Goal: Transaction & Acquisition: Purchase product/service

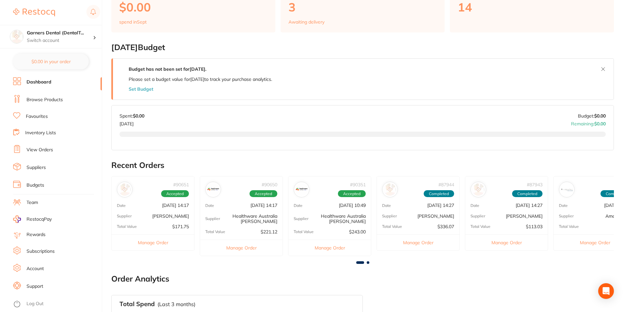
scroll to position [98, 0]
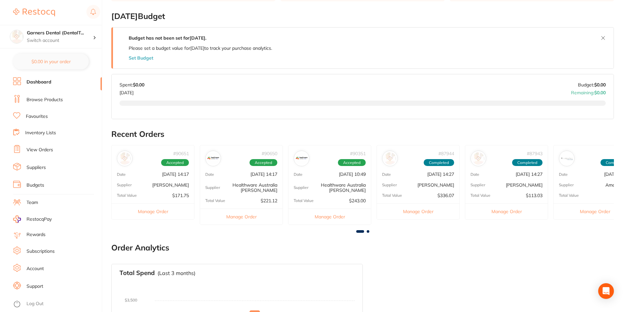
click at [53, 98] on link "Browse Products" at bounding box center [45, 100] width 36 height 7
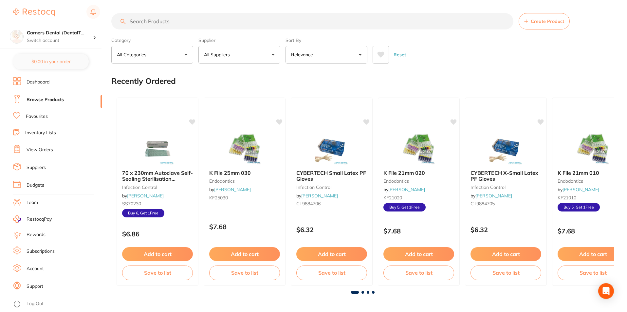
click at [156, 21] on input "search" at bounding box center [312, 21] width 402 height 16
type input "tissue box"
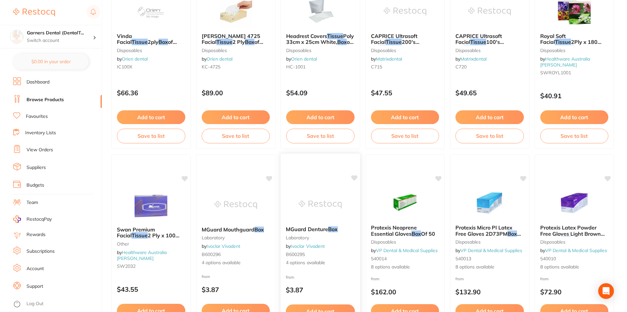
scroll to position [328, 0]
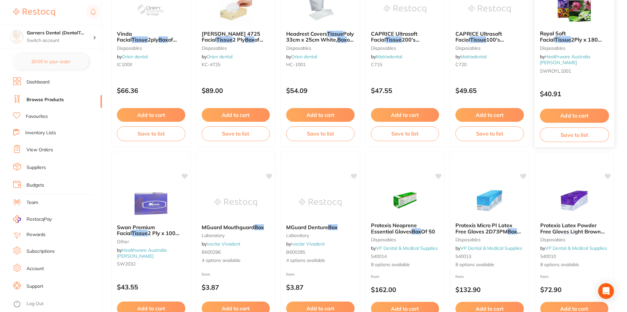
click at [587, 114] on button "Add to cart" at bounding box center [574, 116] width 69 height 14
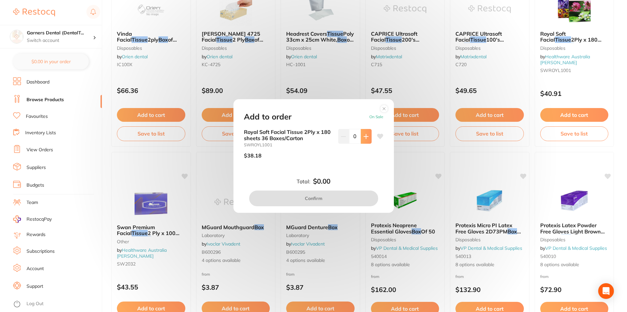
click at [364, 138] on icon at bounding box center [366, 136] width 5 height 5
type input "1"
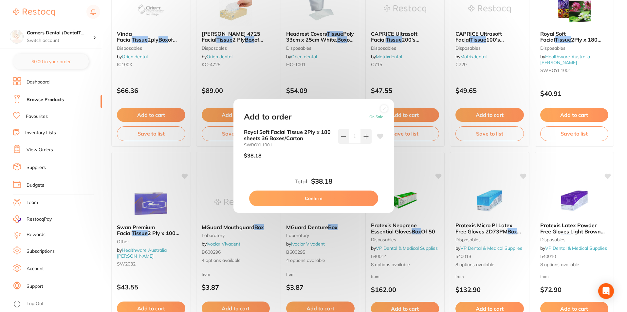
click at [332, 197] on button "Confirm" at bounding box center [313, 199] width 129 height 16
checkbox input "false"
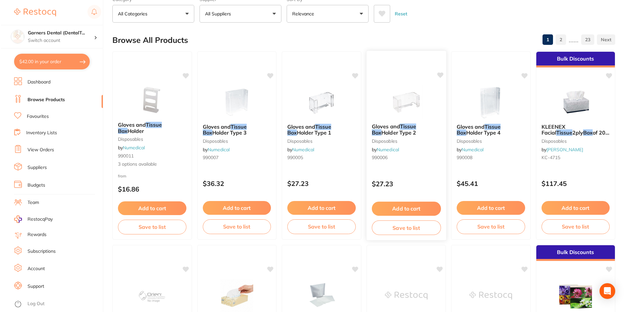
scroll to position [0, 0]
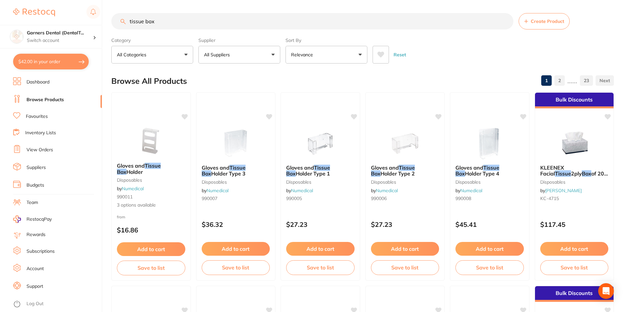
drag, startPoint x: 164, startPoint y: 24, endPoint x: 108, endPoint y: 21, distance: 56.1
click at [108, 22] on div "$42.00 Garners Dental (DentalT... Switch account Garners Dental (DentalTown 5) …" at bounding box center [313, 156] width 627 height 312
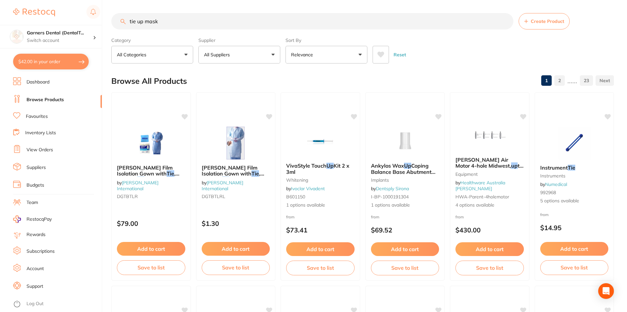
type input "tie up mask"
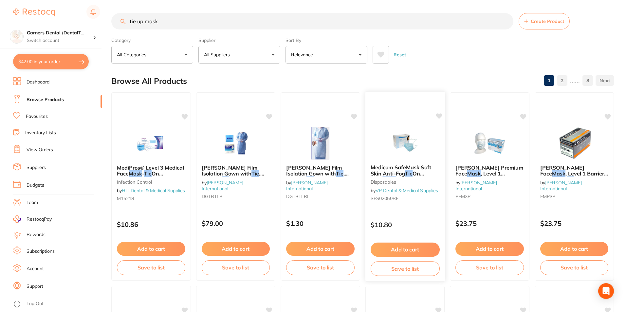
click at [415, 147] on img at bounding box center [405, 142] width 43 height 33
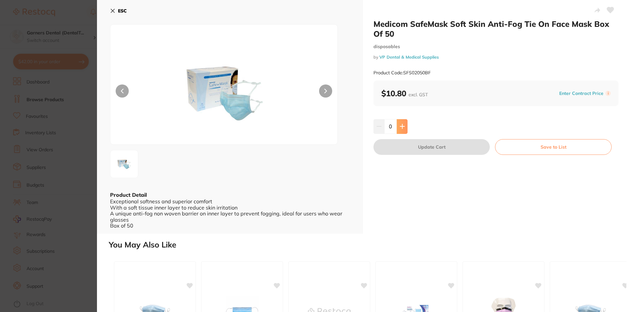
click at [404, 125] on button at bounding box center [402, 126] width 11 height 14
type input "1"
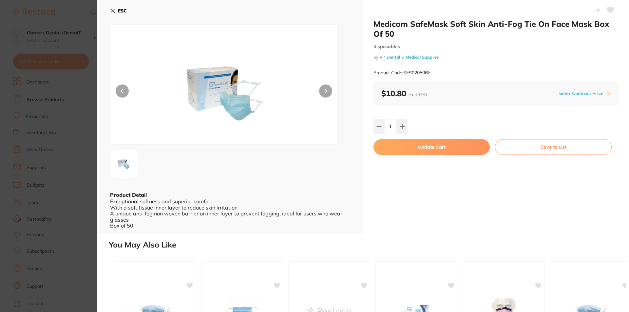
click at [116, 9] on button "ESC" at bounding box center [118, 10] width 17 height 11
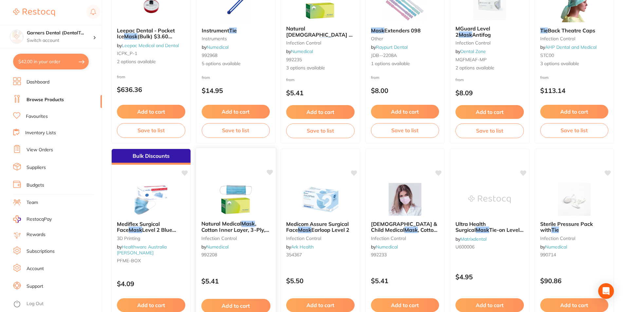
scroll to position [590, 0]
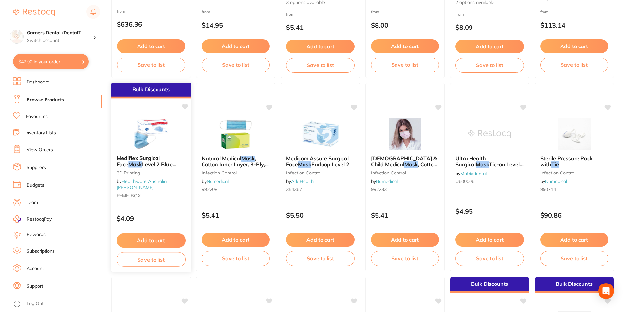
click at [147, 132] on img at bounding box center [151, 133] width 43 height 33
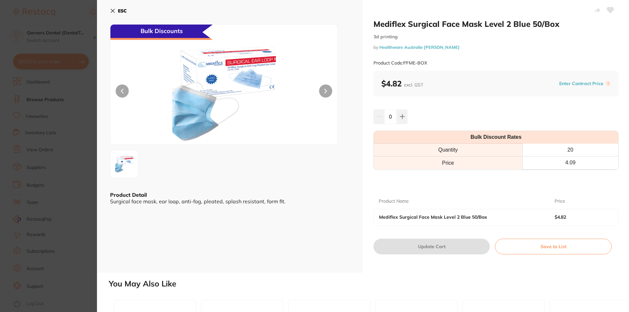
click at [117, 9] on button "ESC" at bounding box center [118, 10] width 17 height 11
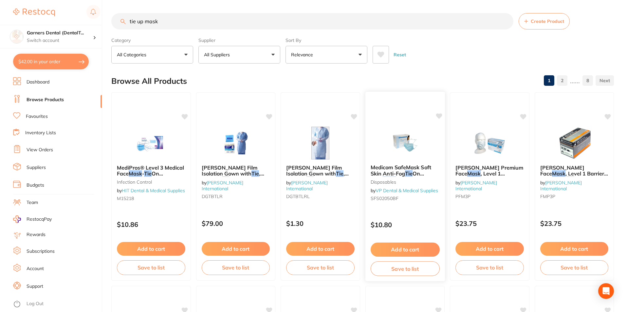
click at [399, 137] on img at bounding box center [405, 142] width 43 height 33
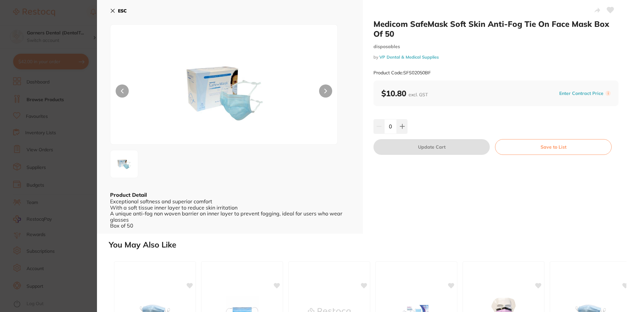
click at [113, 10] on icon at bounding box center [112, 10] width 5 height 5
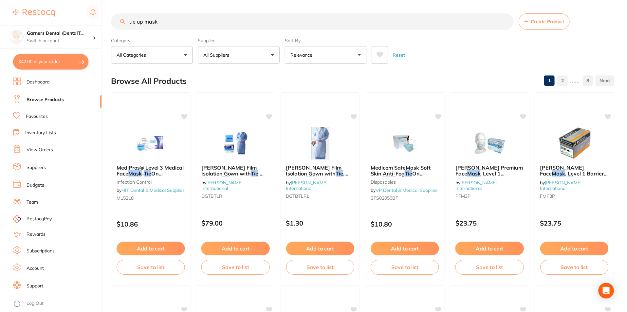
scroll to position [1, 0]
click at [51, 115] on li "Favourites" at bounding box center [57, 116] width 89 height 9
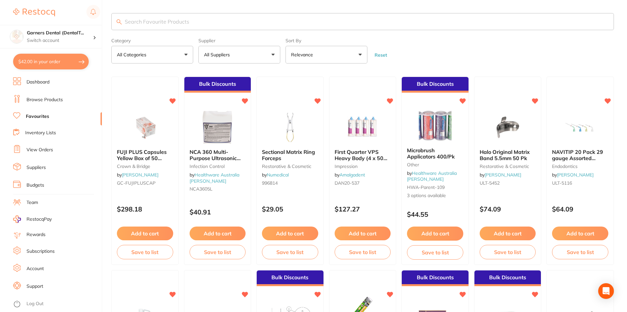
click at [166, 21] on input "search" at bounding box center [362, 21] width 503 height 17
type input "gloves"
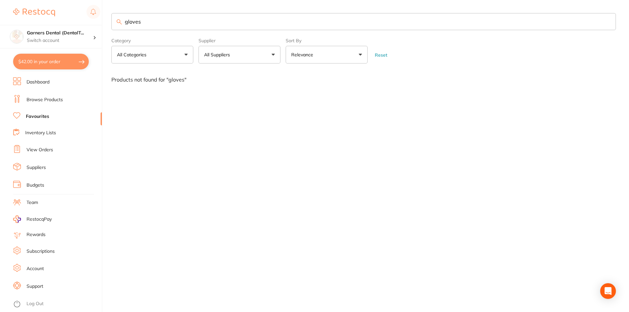
click at [43, 98] on link "Browse Products" at bounding box center [45, 100] width 36 height 7
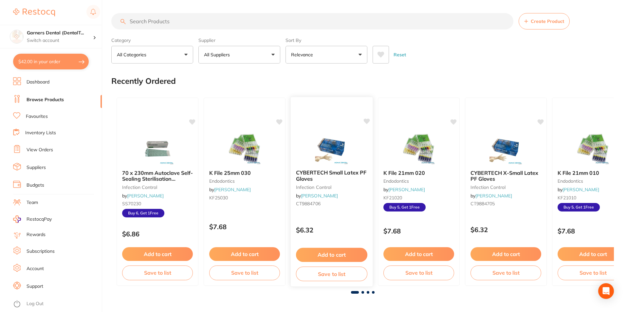
click at [365, 120] on icon at bounding box center [367, 122] width 6 height 6
click at [338, 127] on div "CYBERTECH Small Latex PF Gloves infection control by Adam Dental CT9884706 $6.3…" at bounding box center [332, 192] width 83 height 190
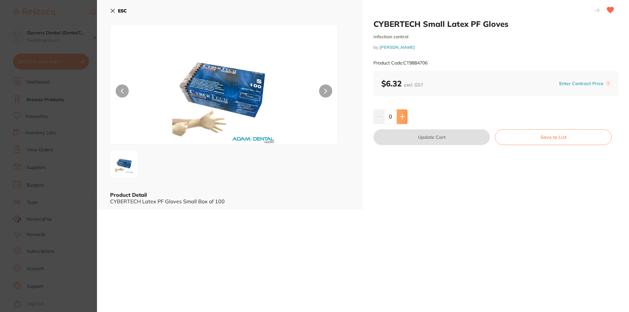
click at [400, 117] on icon at bounding box center [402, 117] width 4 height 4
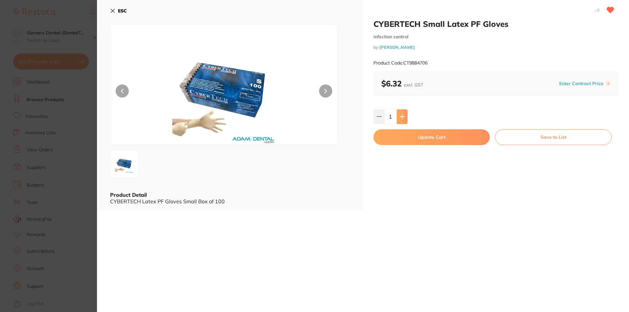
click at [400, 117] on icon at bounding box center [402, 117] width 4 height 4
type input "5"
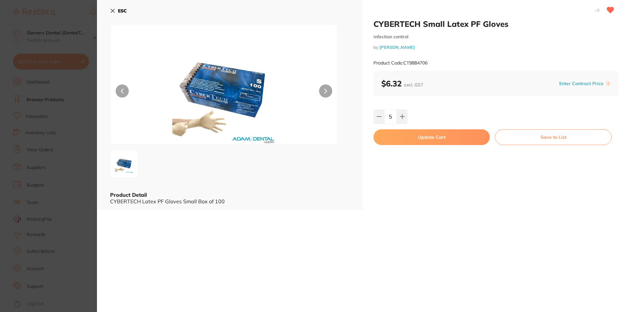
click at [433, 137] on button "Update Cart" at bounding box center [431, 137] width 116 height 16
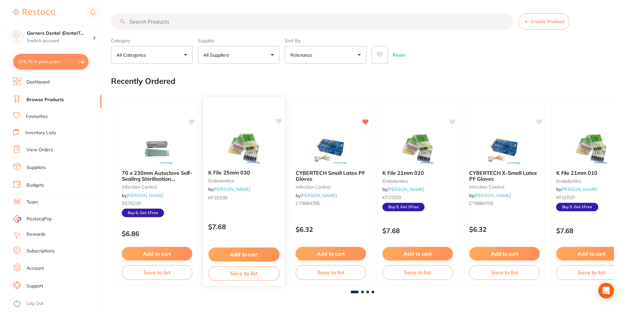
scroll to position [1, 0]
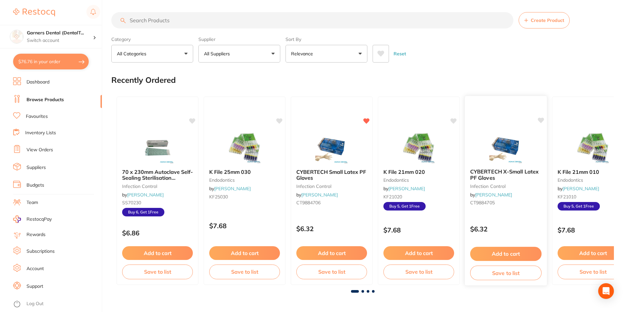
click at [520, 155] on img at bounding box center [506, 146] width 43 height 33
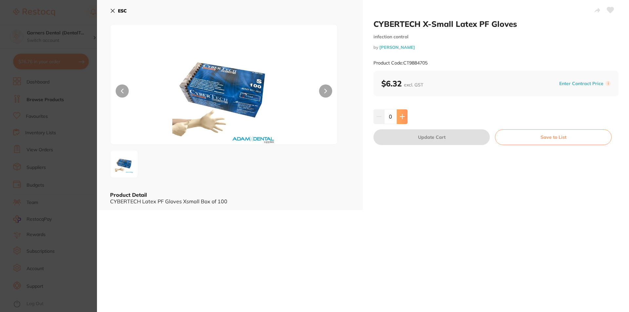
click at [403, 112] on button at bounding box center [402, 116] width 11 height 14
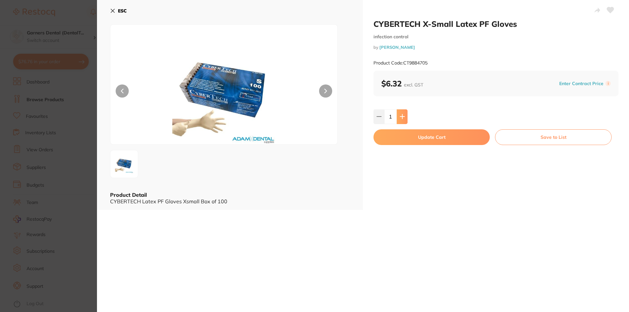
click at [403, 112] on button at bounding box center [402, 116] width 11 height 14
type input "5"
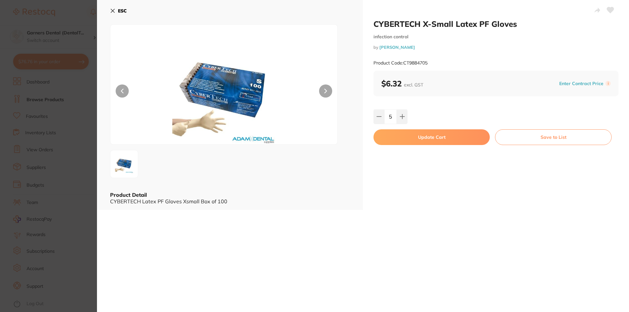
drag, startPoint x: 428, startPoint y: 139, endPoint x: 404, endPoint y: 133, distance: 25.3
click at [429, 139] on button "Update Cart" at bounding box center [431, 137] width 116 height 16
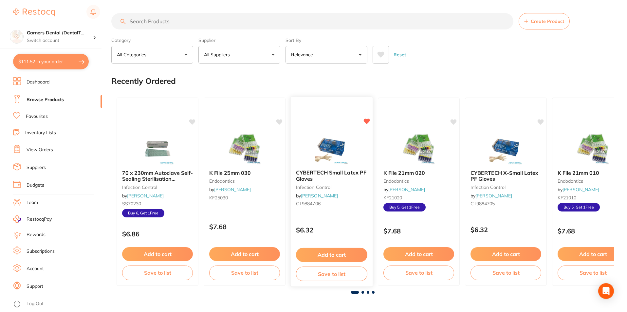
click at [333, 141] on img at bounding box center [331, 147] width 43 height 33
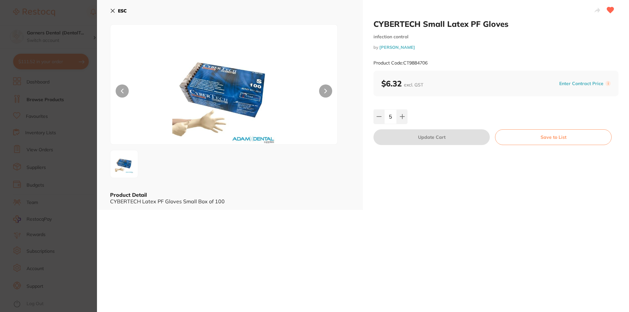
drag, startPoint x: 129, startPoint y: 166, endPoint x: 246, endPoint y: 130, distance: 122.9
click at [129, 166] on img at bounding box center [124, 164] width 24 height 24
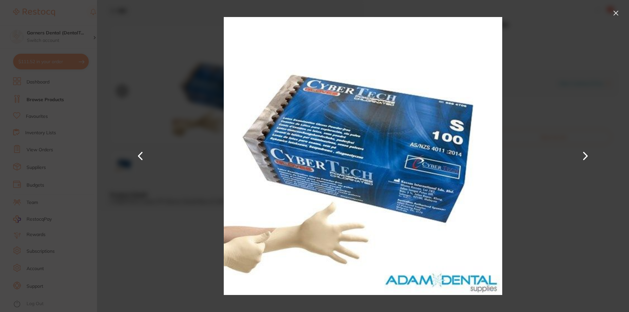
click at [617, 14] on button at bounding box center [616, 13] width 10 height 10
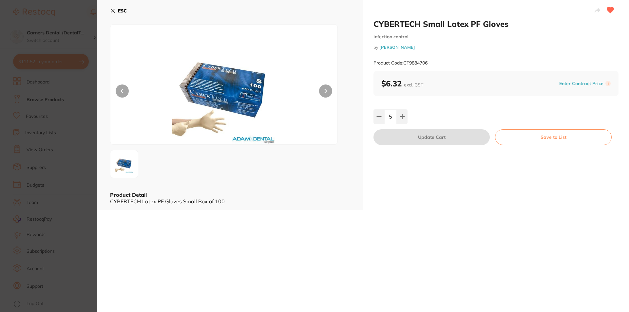
click at [120, 6] on button "ESC" at bounding box center [118, 10] width 17 height 11
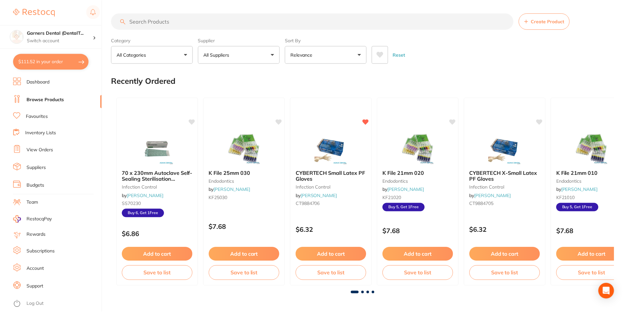
scroll to position [0, 0]
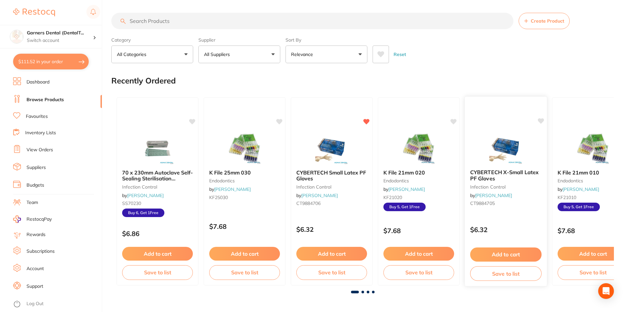
click at [543, 121] on icon at bounding box center [541, 121] width 6 height 6
click at [201, 20] on input "search" at bounding box center [312, 21] width 402 height 16
type input "l"
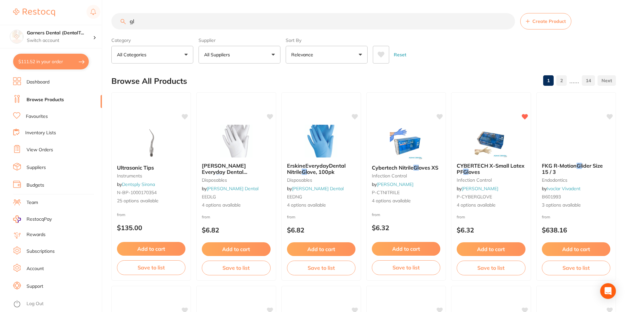
type input "g"
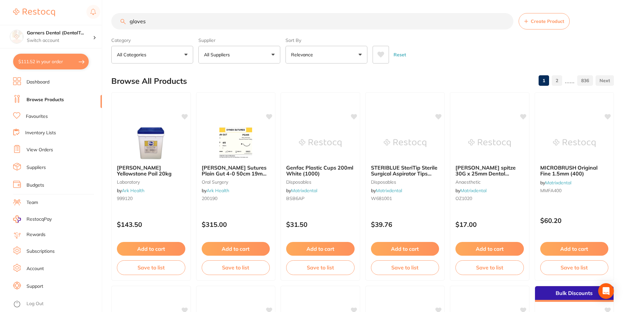
type input "gloves"
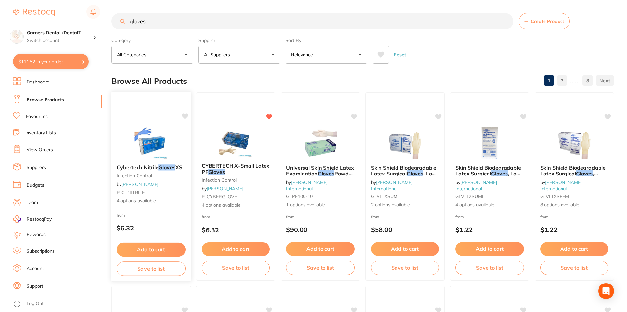
click at [169, 130] on img at bounding box center [151, 142] width 43 height 33
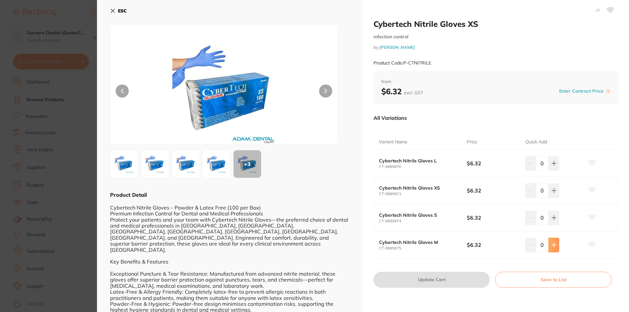
click at [551, 241] on button at bounding box center [553, 245] width 11 height 14
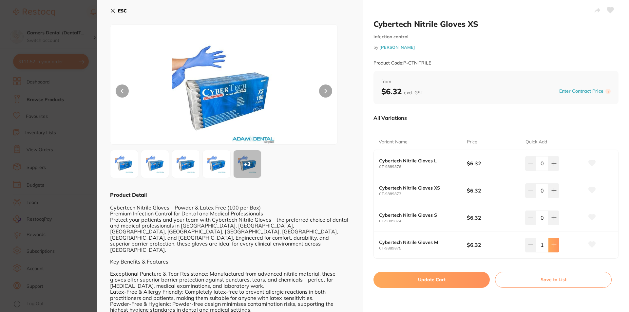
click at [554, 244] on icon at bounding box center [553, 244] width 5 height 5
type input "2"
click at [467, 279] on button "Update Cart" at bounding box center [431, 280] width 116 height 16
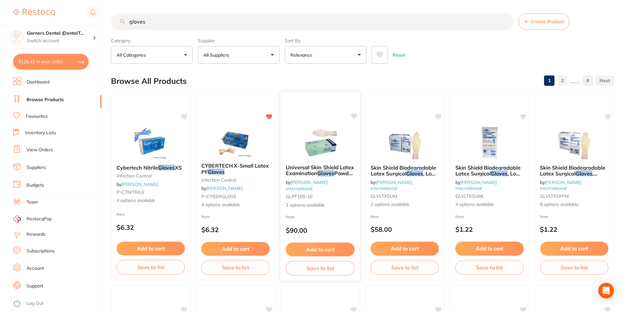
scroll to position [4, 0]
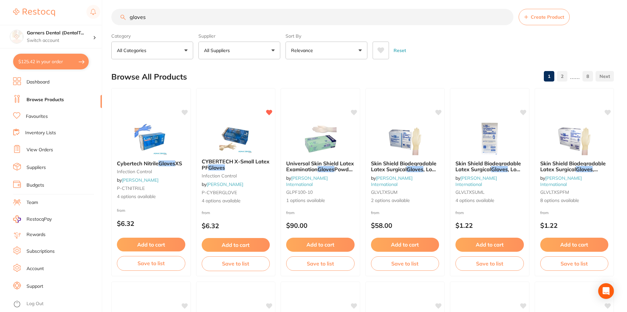
drag, startPoint x: 166, startPoint y: 16, endPoint x: 63, endPoint y: 11, distance: 103.3
click at [64, 11] on div "$125.42 Garners Dental (DentalT... Switch account Garners Dental (DentalTown 5)…" at bounding box center [313, 152] width 627 height 312
type input "esti"
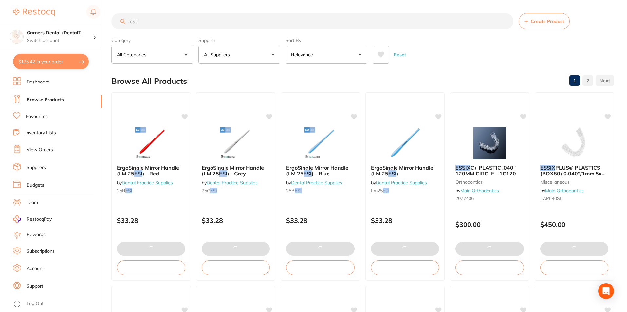
checkbox input "false"
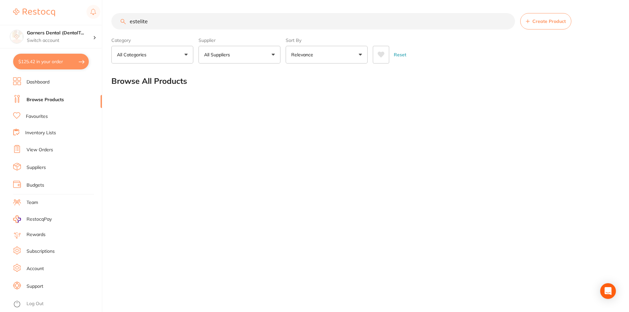
drag, startPoint x: 153, startPoint y: 21, endPoint x: 128, endPoint y: 23, distance: 24.3
click at [128, 23] on input "estelite" at bounding box center [313, 21] width 404 height 16
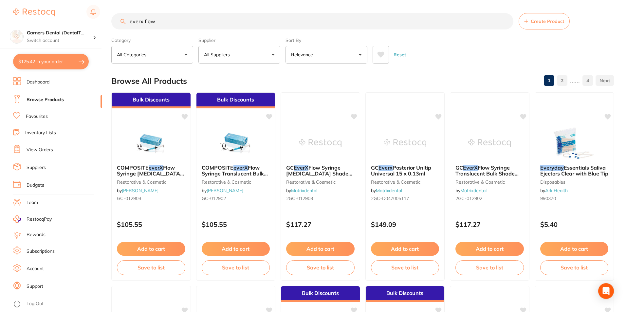
type input "everx flow"
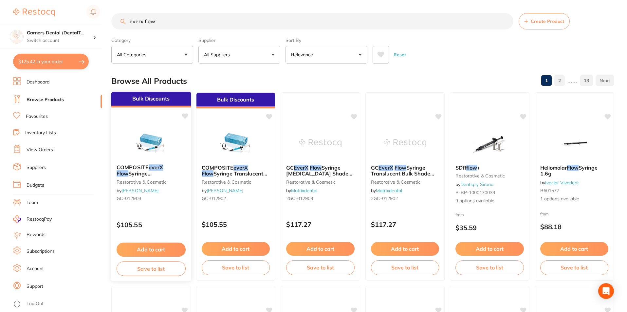
click at [153, 138] on img at bounding box center [151, 142] width 43 height 33
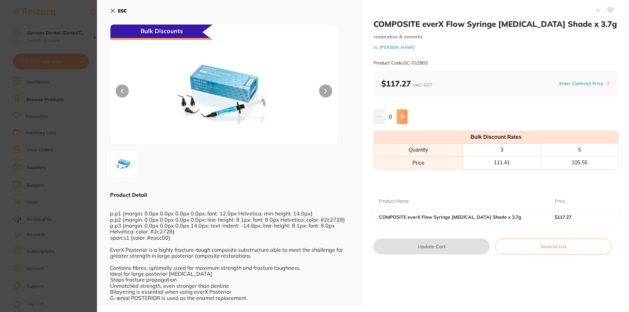
click at [402, 113] on button at bounding box center [402, 116] width 11 height 14
type input "1"
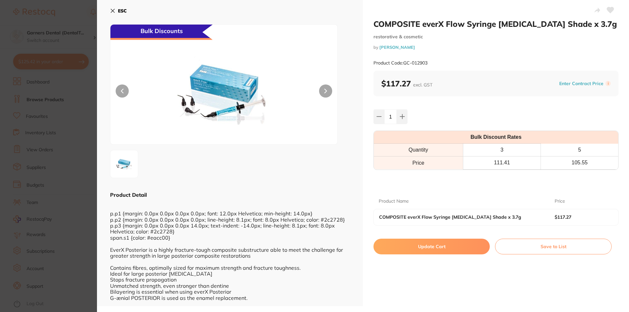
click at [443, 248] on button "Update Cart" at bounding box center [431, 247] width 116 height 16
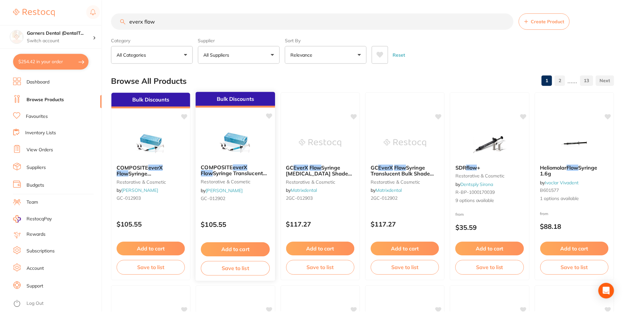
scroll to position [4, 0]
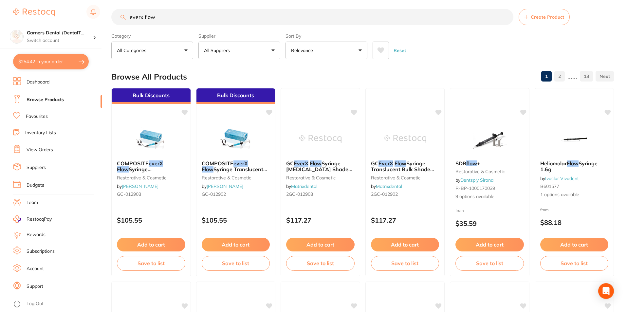
drag, startPoint x: 178, startPoint y: 21, endPoint x: 77, endPoint y: 13, distance: 100.9
click at [79, 13] on div "$254.42 Garners Dental (DentalT... Switch account Garners Dental (DentalTown 5)…" at bounding box center [313, 152] width 627 height 312
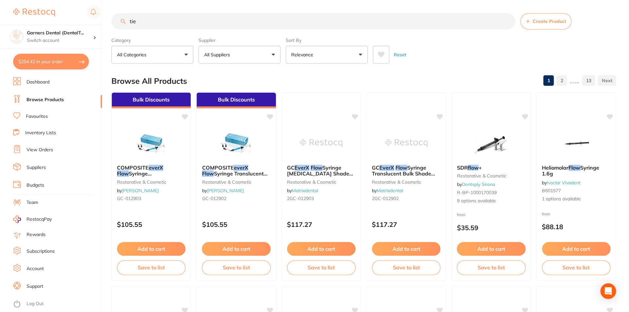
type input "tie u"
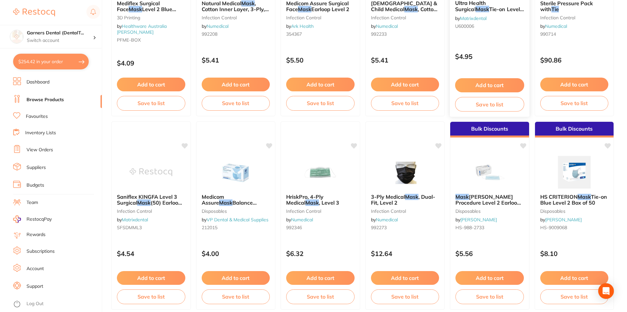
scroll to position [754, 0]
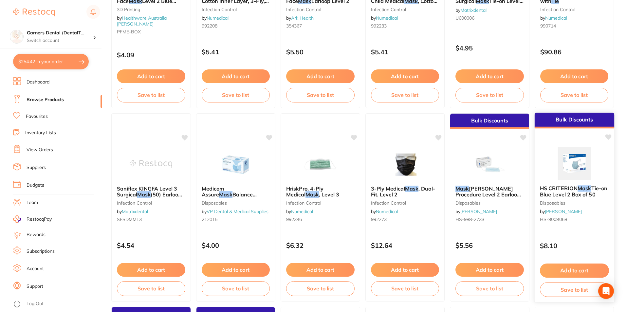
type input "tie up mask"
click at [579, 271] on button "Add to cart" at bounding box center [574, 271] width 69 height 14
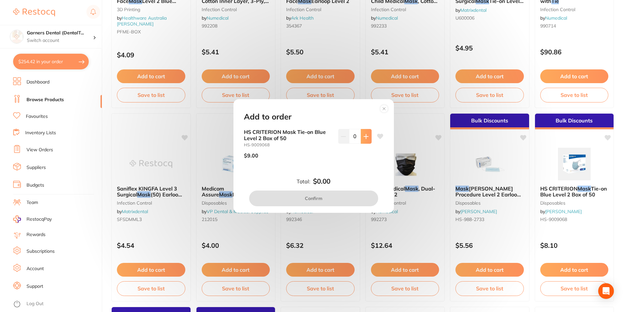
click at [367, 136] on icon at bounding box center [366, 136] width 5 height 5
type input "1"
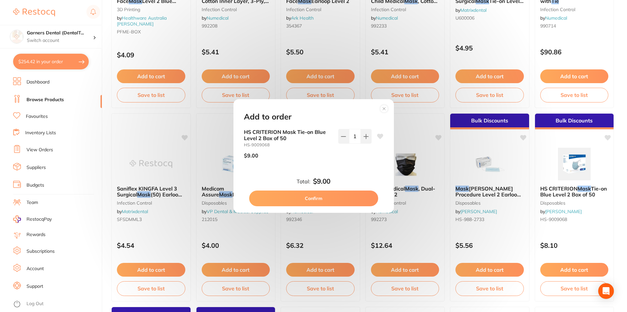
click at [344, 198] on button "Confirm" at bounding box center [313, 199] width 129 height 16
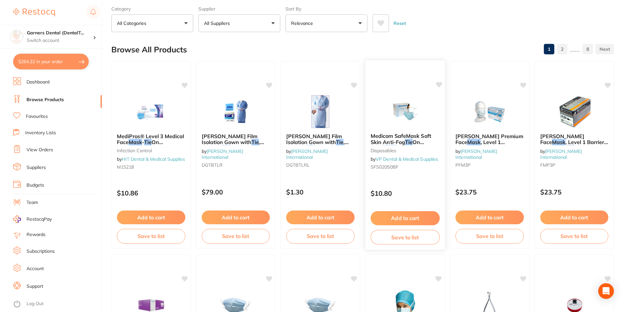
scroll to position [0, 0]
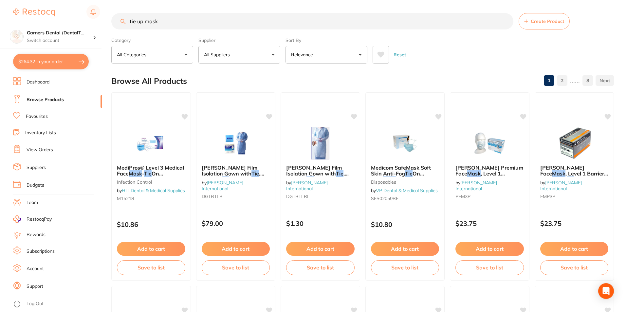
drag, startPoint x: 170, startPoint y: 23, endPoint x: 67, endPoint y: 8, distance: 104.0
click at [72, 10] on div "$264.32 Garners Dental (DentalT... Switch account Garners Dental (DentalTown 5)…" at bounding box center [313, 156] width 627 height 312
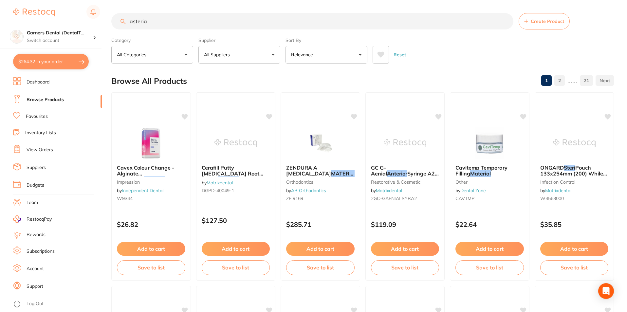
type input "asteria"
click at [43, 112] on ul "Dashboard Browse Products Favourites Inventory Lists View Orders Suppliers Budg…" at bounding box center [57, 194] width 89 height 235
click at [43, 115] on link "Favourites" at bounding box center [37, 116] width 22 height 7
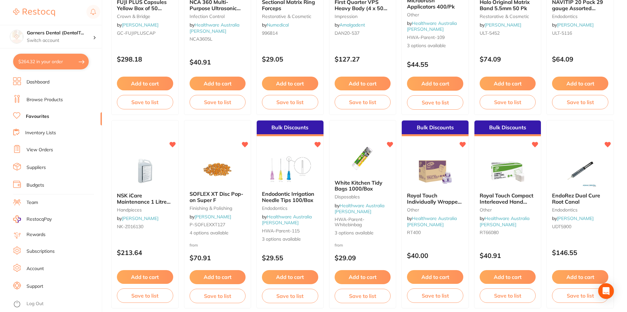
scroll to position [145, 0]
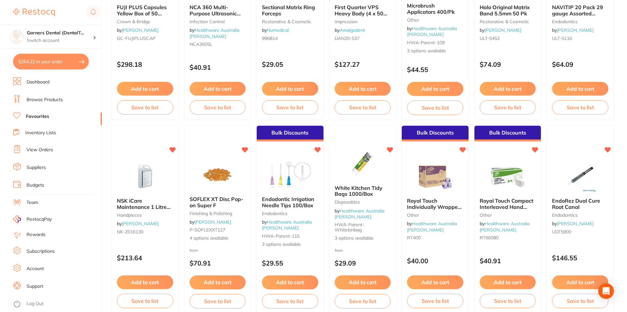
click at [36, 149] on link "View Orders" at bounding box center [40, 150] width 27 height 7
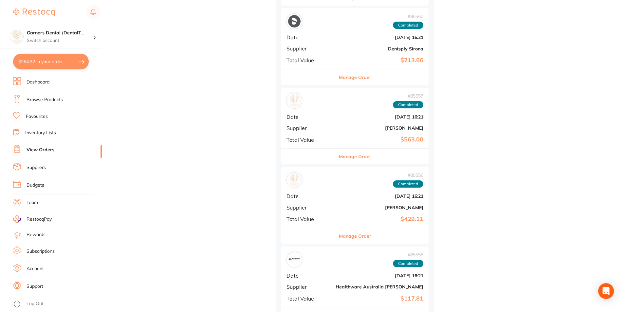
scroll to position [899, 0]
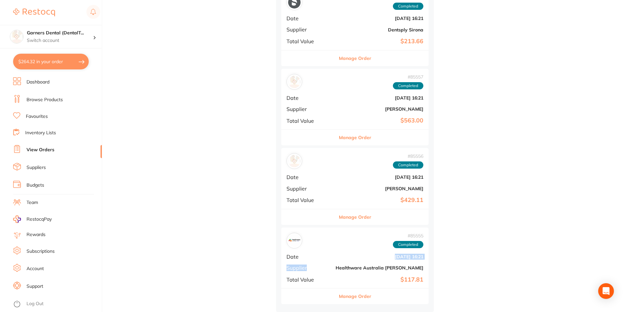
click at [289, 260] on div "# 85555 Completed Date [DATE] 16:21 Supplier Healthware [GEOGRAPHIC_DATA] [PERS…" at bounding box center [354, 258] width 147 height 61
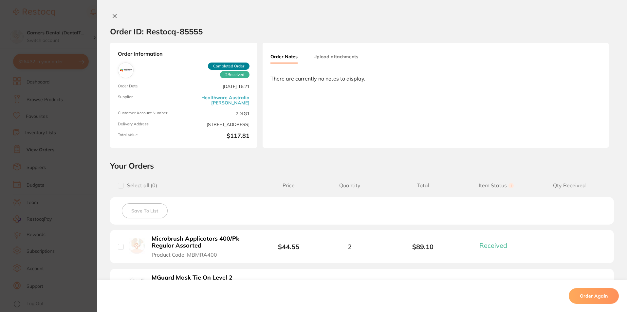
scroll to position [374, 0]
click at [113, 15] on icon at bounding box center [115, 16] width 4 height 4
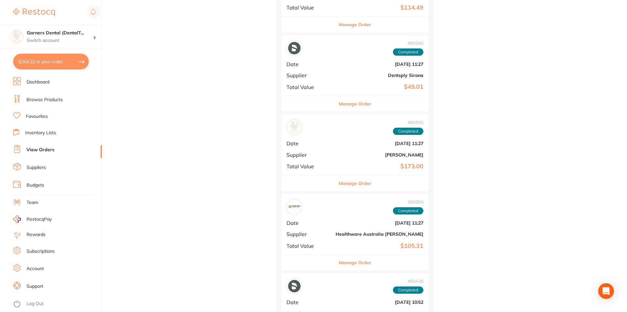
click at [336, 225] on b "[DATE] 11:27" at bounding box center [380, 222] width 88 height 5
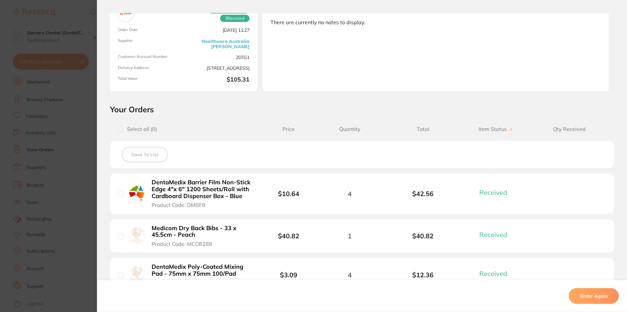
scroll to position [98, 0]
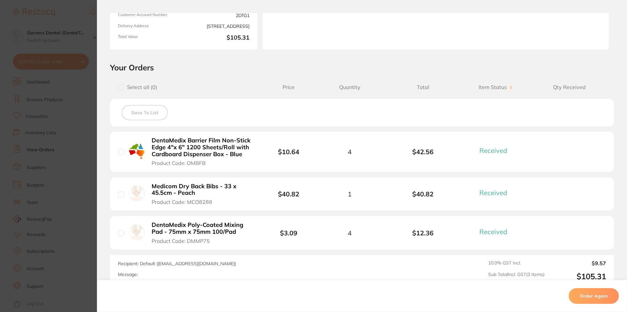
click at [191, 192] on b "Medicom Dry Back Bibs - 33 x 45.5cm - Peach" at bounding box center [202, 189] width 101 height 13
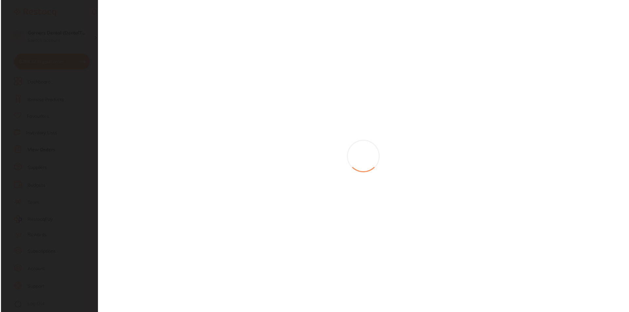
scroll to position [0, 0]
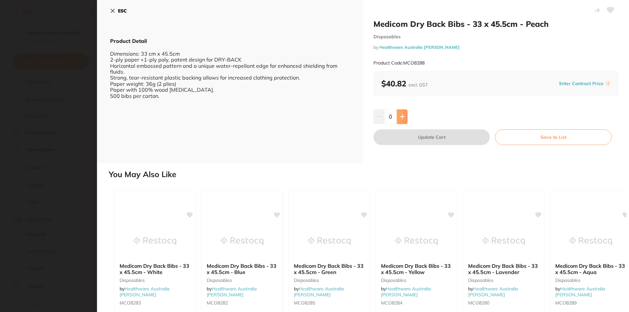
click at [404, 115] on button at bounding box center [402, 116] width 11 height 14
type input "1"
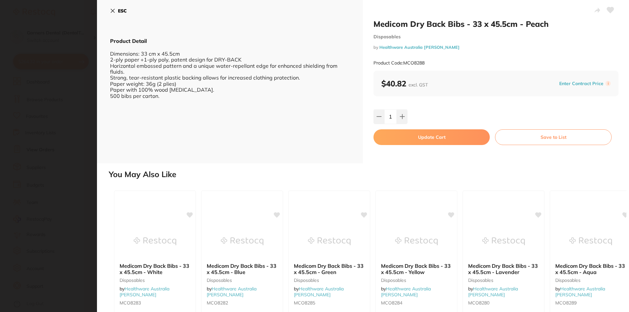
click at [436, 135] on button "Update Cart" at bounding box center [431, 137] width 116 height 16
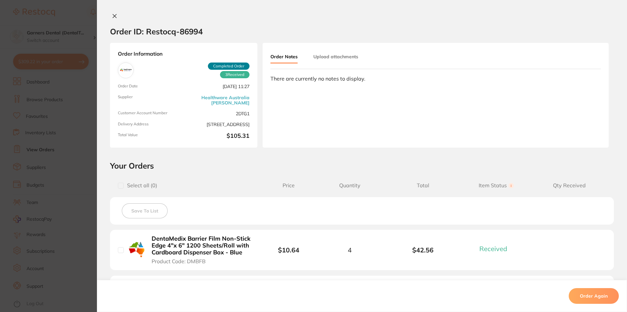
scroll to position [211, 0]
click at [113, 17] on icon at bounding box center [115, 16] width 4 height 4
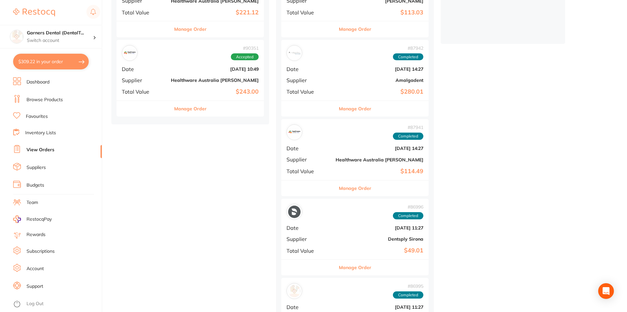
click at [293, 74] on div "# 87942 Completed Date Jul 29 2025, 14:27 Supplier Amalgadent Total Value $280.…" at bounding box center [354, 70] width 147 height 61
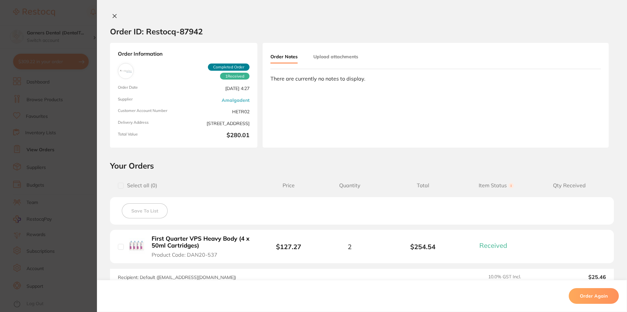
click at [115, 14] on icon at bounding box center [114, 15] width 5 height 5
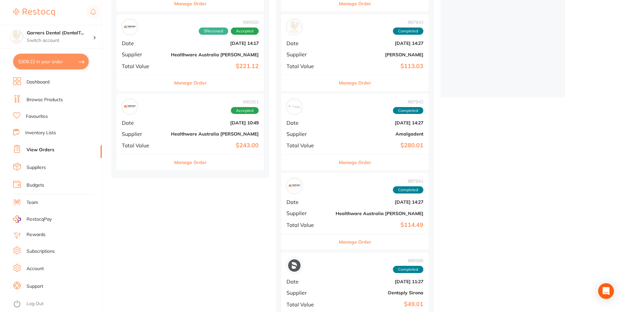
scroll to position [145, 0]
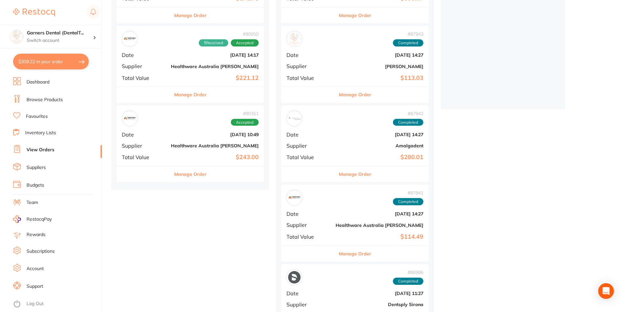
click at [290, 133] on div "# 87942 Completed Date Jul 29 2025, 14:27 Supplier Amalgadent Total Value $280.…" at bounding box center [354, 135] width 147 height 61
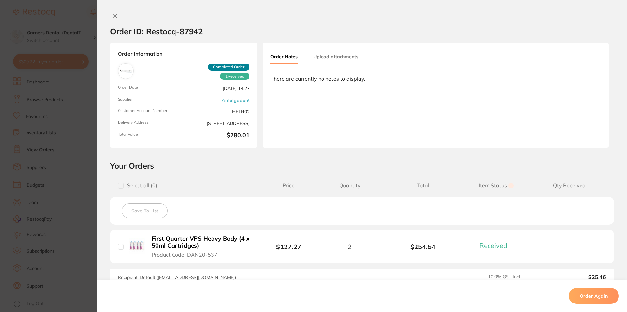
click at [115, 15] on icon at bounding box center [114, 15] width 5 height 5
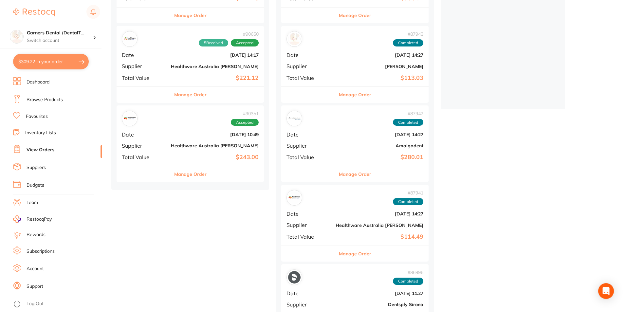
scroll to position [112, 0]
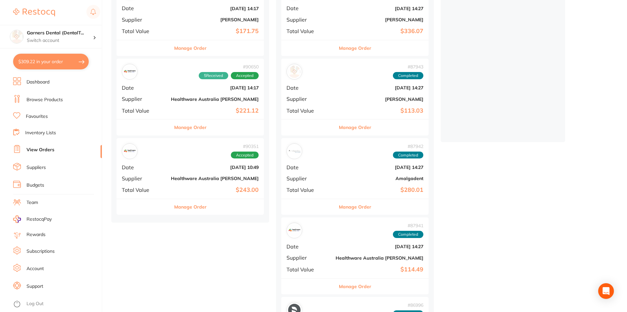
click at [285, 84] on div "# 87943 Completed Date Jul 29 2025, 14:27 Supplier Adam Dental Total Value $113…" at bounding box center [354, 89] width 147 height 61
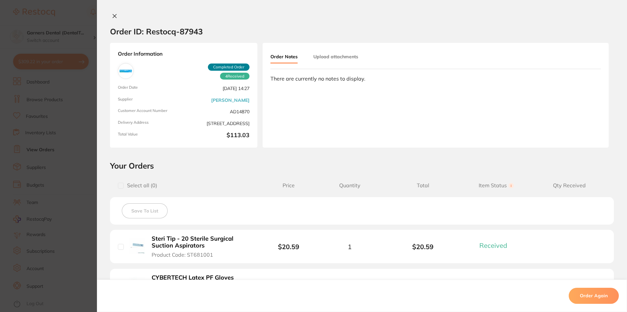
click at [112, 15] on icon at bounding box center [114, 15] width 5 height 5
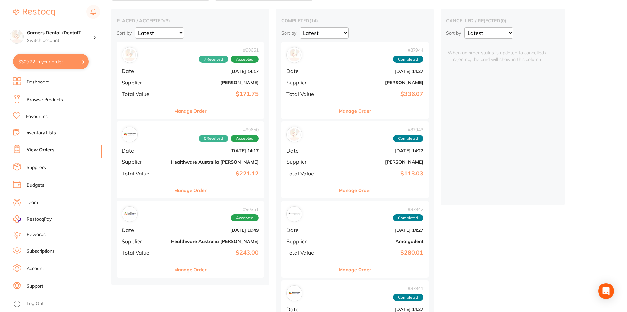
scroll to position [47, 0]
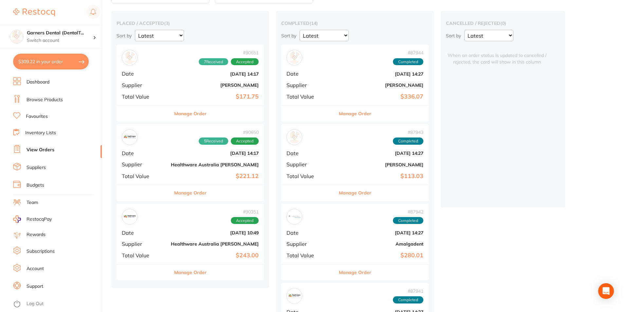
click at [336, 87] on b "[PERSON_NAME]" at bounding box center [380, 85] width 88 height 5
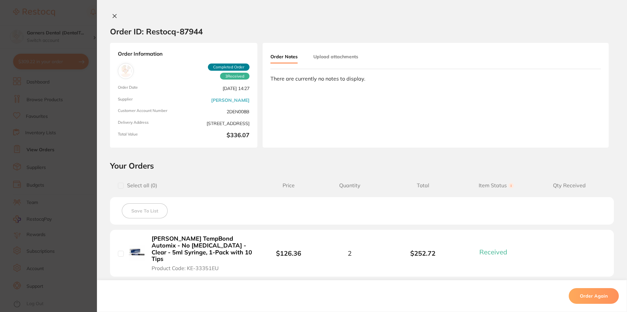
click at [113, 14] on icon at bounding box center [114, 15] width 5 height 5
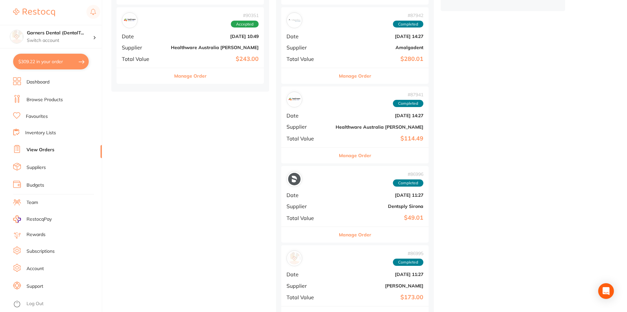
scroll to position [14, 0]
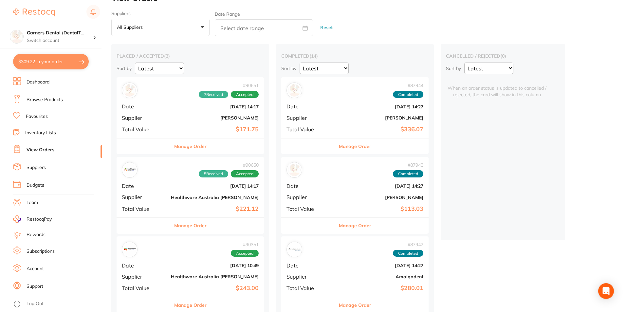
click at [171, 119] on b "[PERSON_NAME]" at bounding box center [215, 117] width 88 height 5
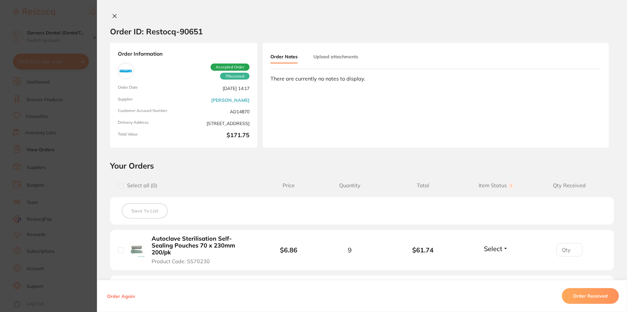
click at [113, 16] on icon at bounding box center [115, 16] width 4 height 4
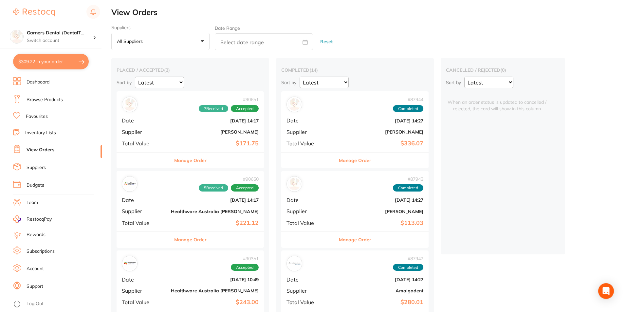
click at [150, 203] on div "# 90650 5 Received Accepted Date Aug 19 2025, 14:17 Supplier Healthware Austral…" at bounding box center [190, 201] width 147 height 61
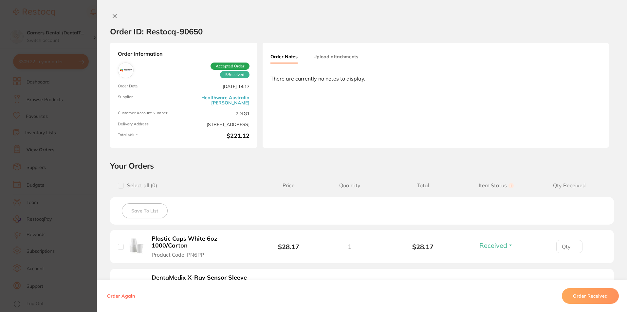
click at [113, 15] on icon at bounding box center [114, 15] width 5 height 5
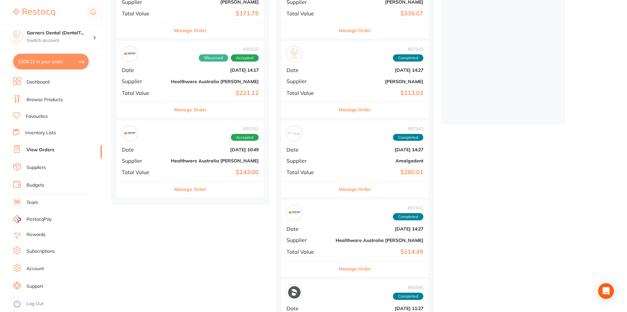
scroll to position [131, 0]
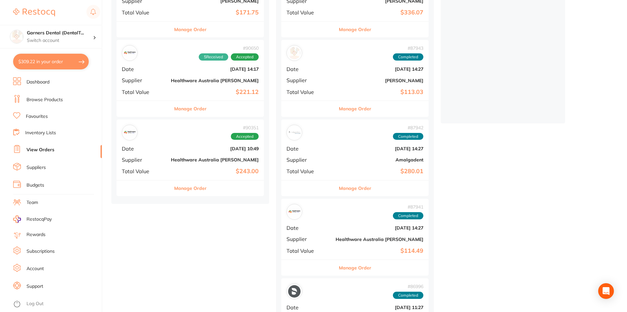
click at [149, 155] on div "# 90351 Accepted Date Aug 15 2025, 10:49 Supplier Healthware Australia Ridley T…" at bounding box center [190, 150] width 147 height 61
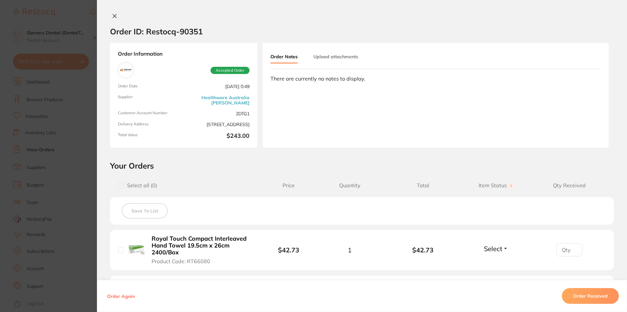
scroll to position [98, 0]
click at [114, 17] on icon at bounding box center [115, 16] width 4 height 4
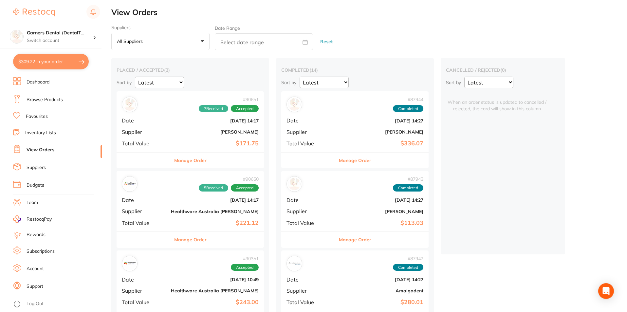
click at [54, 98] on link "Browse Products" at bounding box center [45, 100] width 36 height 7
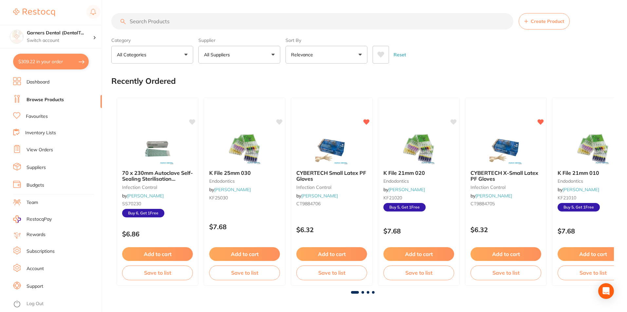
click at [199, 23] on input "search" at bounding box center [312, 21] width 402 height 16
type input "tokuyama"
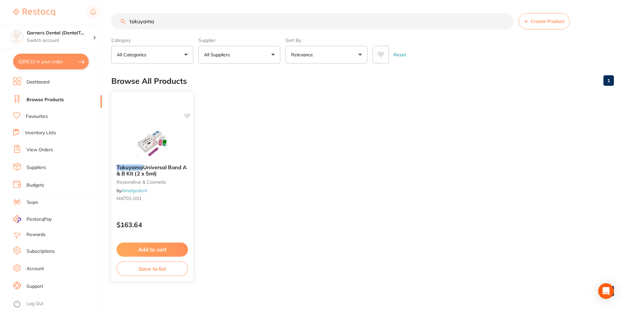
click at [163, 148] on img at bounding box center [152, 142] width 43 height 33
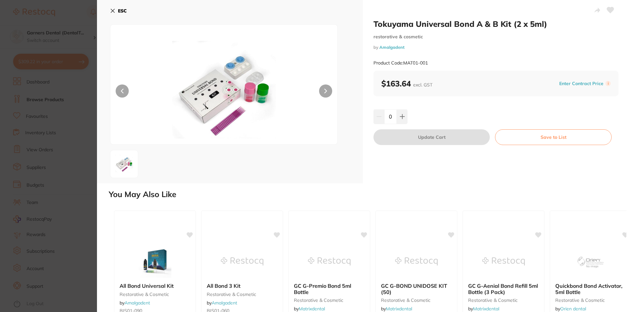
click at [120, 9] on b "ESC" at bounding box center [122, 11] width 9 height 6
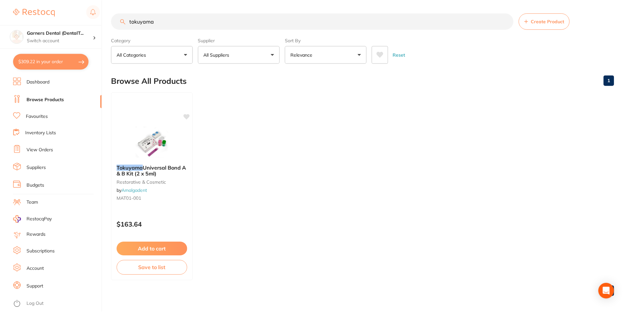
scroll to position [3, 0]
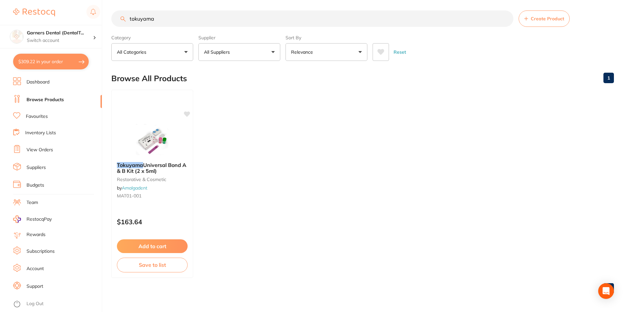
drag, startPoint x: 53, startPoint y: 60, endPoint x: 138, endPoint y: 76, distance: 86.3
click at [53, 60] on button "$309.22 in your order" at bounding box center [51, 62] width 76 height 16
checkbox input "true"
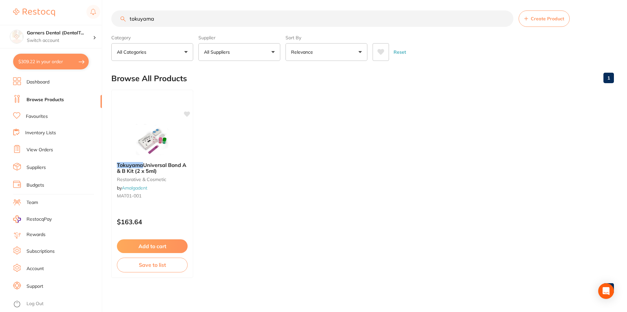
checkbox input "true"
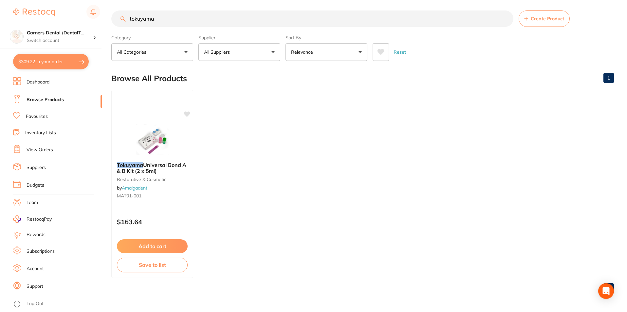
checkbox input "true"
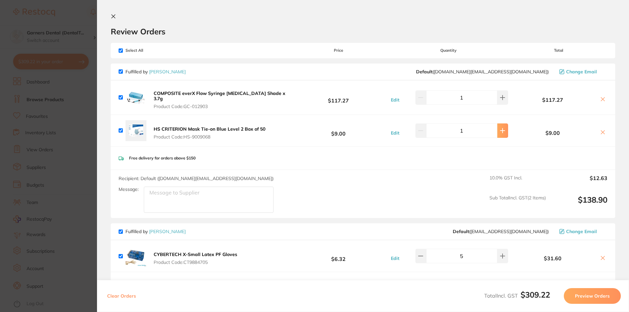
click at [500, 128] on icon at bounding box center [502, 130] width 5 height 5
click at [423, 128] on icon at bounding box center [420, 130] width 5 height 5
type input "1"
click at [114, 16] on icon at bounding box center [114, 17] width 4 height 4
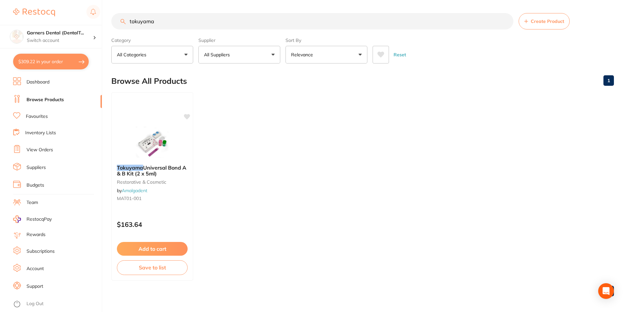
drag, startPoint x: 158, startPoint y: 24, endPoint x: 74, endPoint y: 17, distance: 83.9
click at [76, 17] on div "$309.22 Garners Dental (DentalT... Switch account Garners Dental (DentalTown 5)…" at bounding box center [313, 156] width 627 height 312
type input "earloop mask"
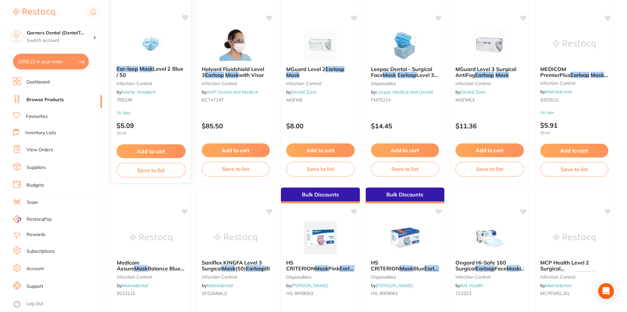
scroll to position [360, 0]
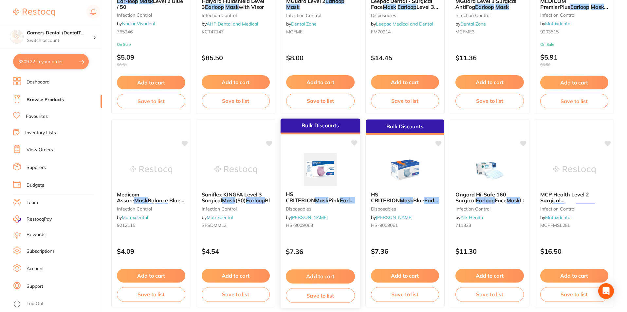
click at [323, 175] on img at bounding box center [320, 169] width 43 height 33
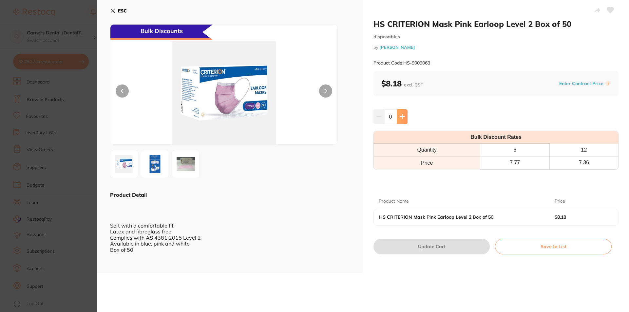
click at [404, 115] on icon at bounding box center [402, 116] width 5 height 5
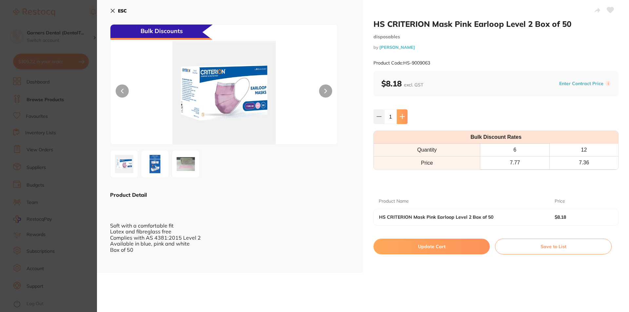
click at [402, 116] on icon at bounding box center [402, 117] width 4 height 4
click at [380, 118] on icon at bounding box center [378, 116] width 5 height 5
type input "1"
click at [439, 246] on button "Update Cart" at bounding box center [431, 247] width 116 height 16
checkbox input "false"
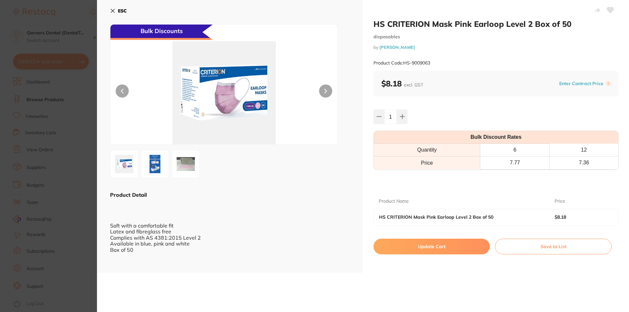
checkbox input "false"
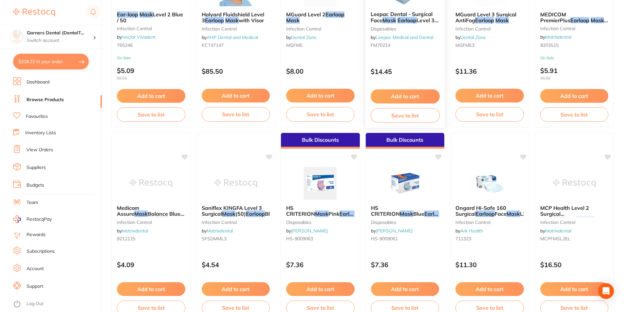
scroll to position [328, 0]
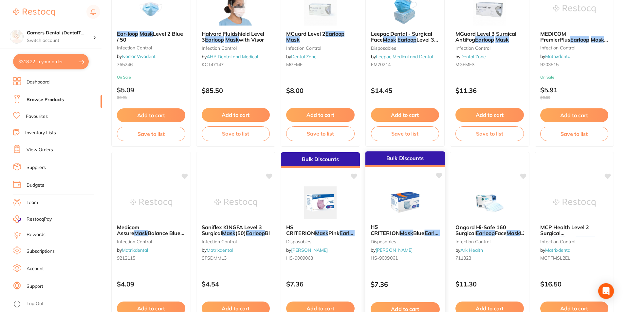
click at [414, 188] on img at bounding box center [405, 202] width 43 height 33
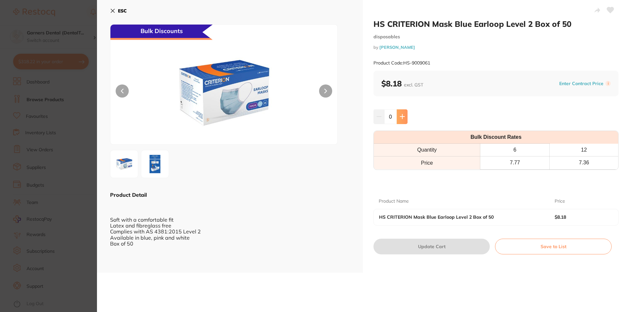
click at [402, 117] on icon at bounding box center [402, 117] width 4 height 4
type input "1"
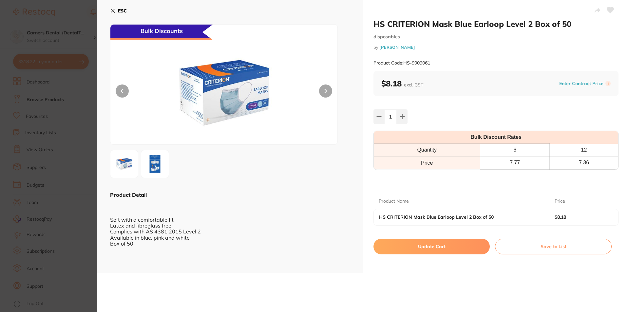
click at [450, 245] on button "Update Cart" at bounding box center [431, 247] width 116 height 16
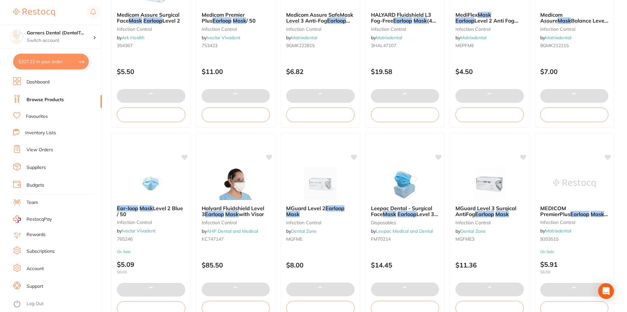
scroll to position [66, 0]
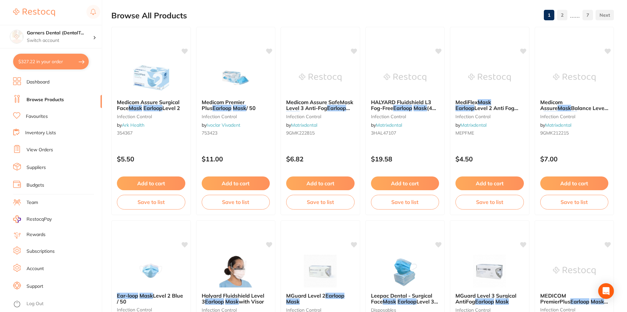
click at [49, 59] on button "$327.22 in your order" at bounding box center [51, 62] width 76 height 16
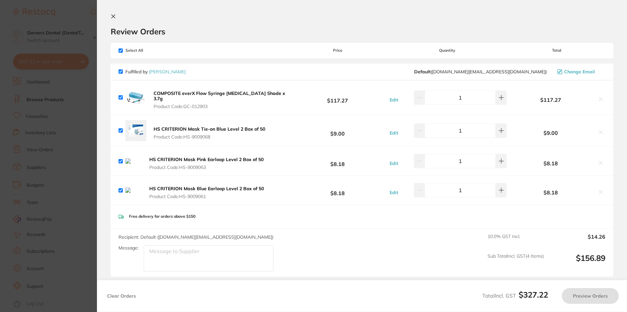
checkbox input "true"
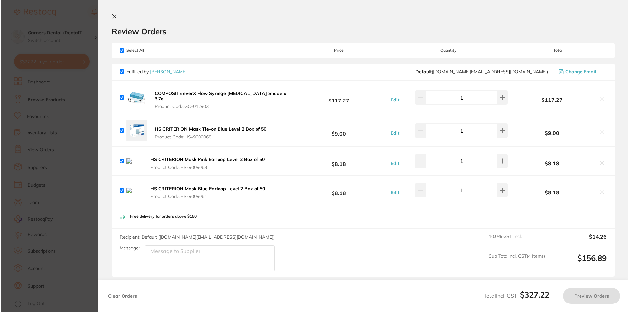
scroll to position [0, 0]
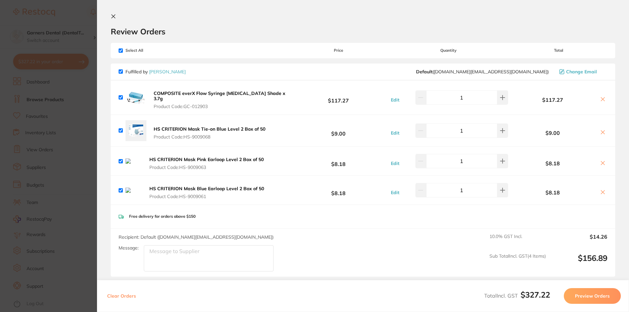
click at [114, 17] on icon at bounding box center [114, 17] width 4 height 4
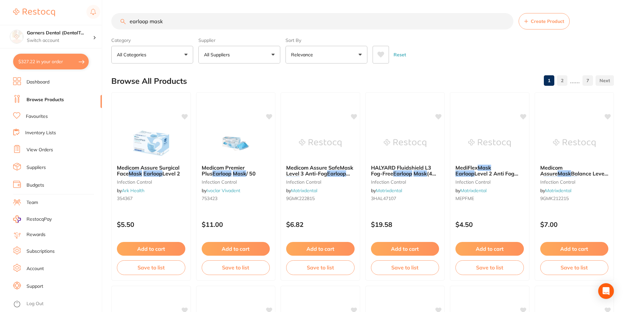
drag, startPoint x: 174, startPoint y: 20, endPoint x: 100, endPoint y: 18, distance: 74.1
click at [101, 18] on div "$327.22 Garners Dental (DentalT... Switch account Garners Dental (DentalTown 5)…" at bounding box center [313, 156] width 627 height 312
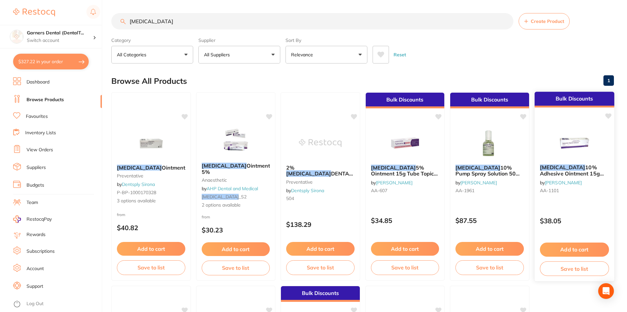
type input "xylocaine"
click at [570, 146] on img at bounding box center [574, 142] width 43 height 33
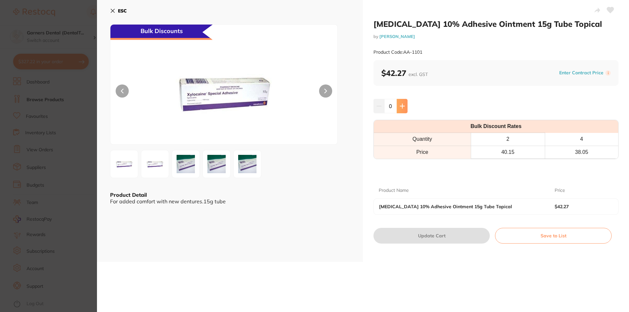
click at [404, 106] on icon at bounding box center [402, 106] width 5 height 5
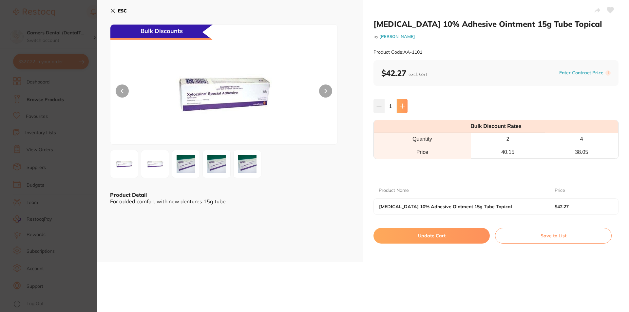
click at [404, 106] on icon at bounding box center [402, 106] width 5 height 5
type input "2"
click at [440, 232] on button "Update Cart" at bounding box center [431, 236] width 116 height 16
checkbox input "false"
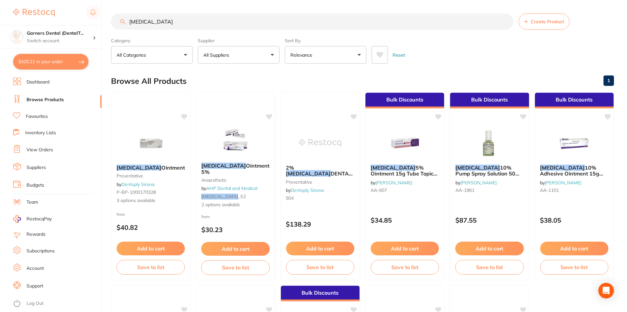
scroll to position [0, 0]
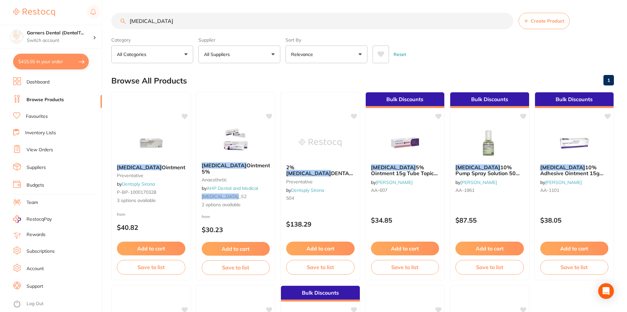
click at [48, 62] on button "$415.55 in your order" at bounding box center [51, 62] width 76 height 16
checkbox input "true"
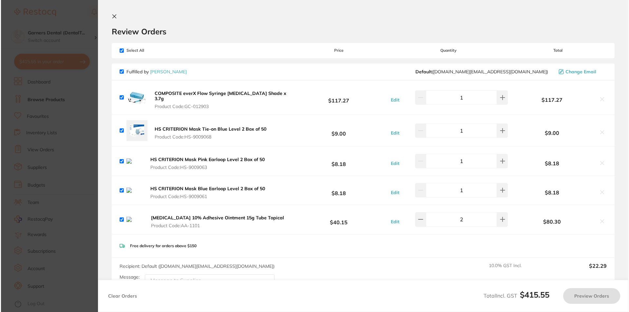
scroll to position [0, 0]
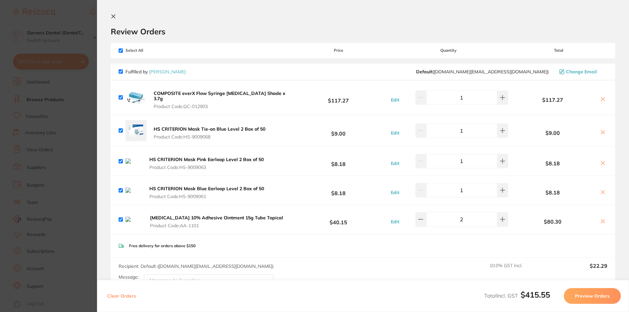
click at [603, 192] on icon at bounding box center [603, 192] width 4 height 4
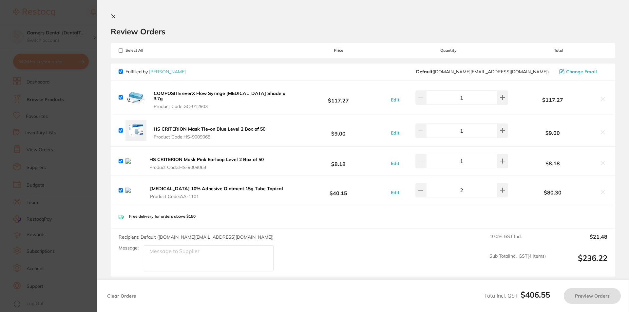
checkbox input "true"
click at [122, 160] on input "checkbox" at bounding box center [121, 161] width 4 height 4
checkbox input "false"
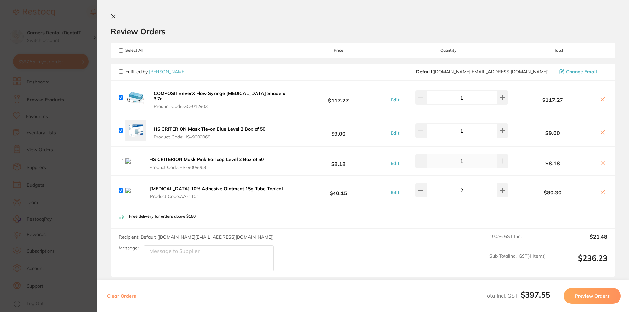
click at [602, 161] on icon at bounding box center [603, 163] width 4 height 4
checkbox input "true"
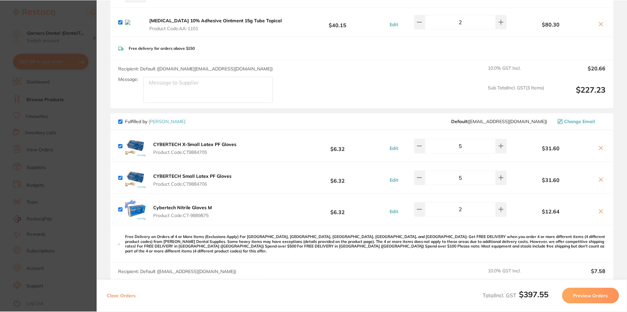
scroll to position [164, 0]
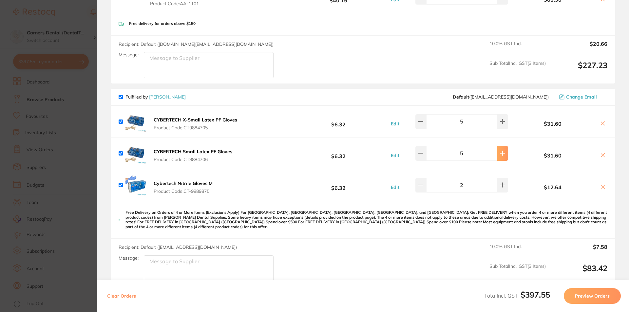
click at [500, 154] on icon at bounding box center [502, 153] width 5 height 5
type input "7"
click at [163, 96] on link "[PERSON_NAME]" at bounding box center [167, 97] width 37 height 6
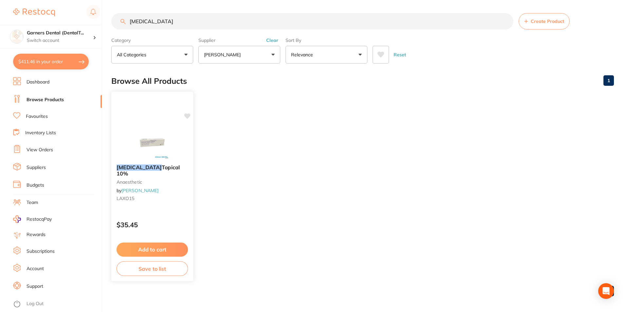
click at [147, 139] on img at bounding box center [152, 142] width 43 height 33
drag, startPoint x: 147, startPoint y: 145, endPoint x: 155, endPoint y: 148, distance: 8.4
click at [148, 145] on img at bounding box center [152, 142] width 43 height 33
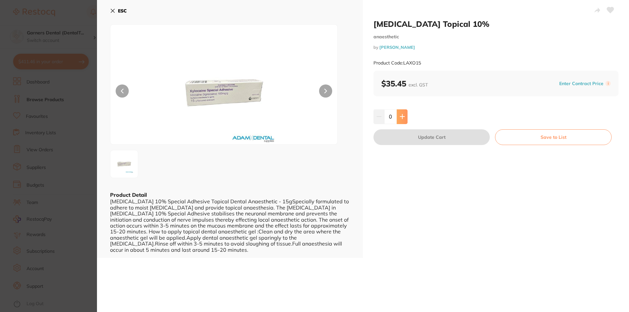
click at [403, 116] on icon at bounding box center [402, 116] width 5 height 5
type input "1"
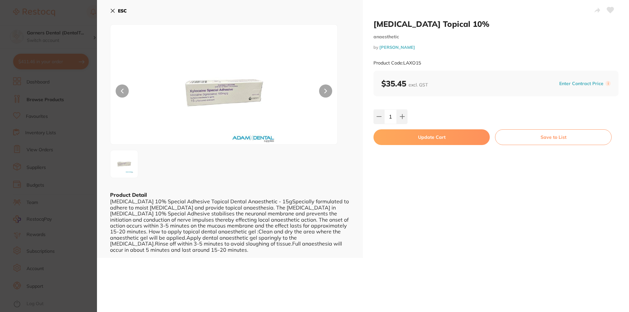
click at [441, 137] on button "Update Cart" at bounding box center [431, 137] width 116 height 16
checkbox input "false"
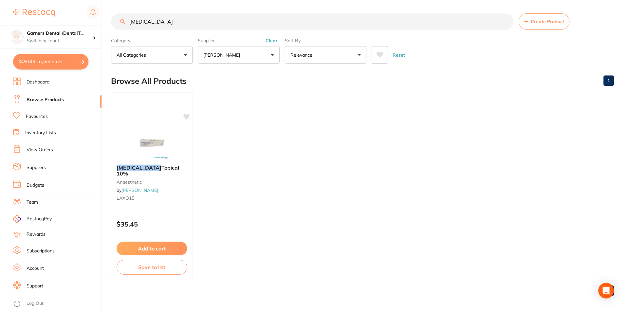
scroll to position [0, 0]
drag, startPoint x: 49, startPoint y: 66, endPoint x: 58, endPoint y: 67, distance: 8.9
click at [49, 65] on button "$450.45 in your order" at bounding box center [51, 62] width 76 height 16
checkbox input "true"
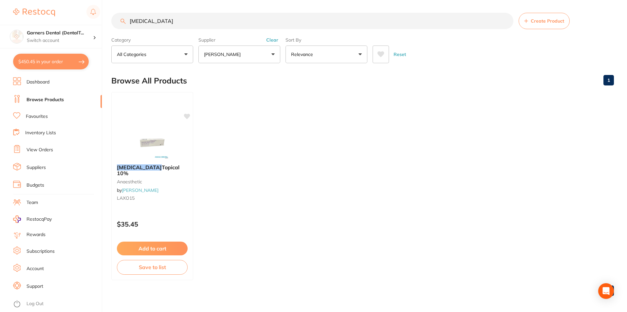
checkbox input "true"
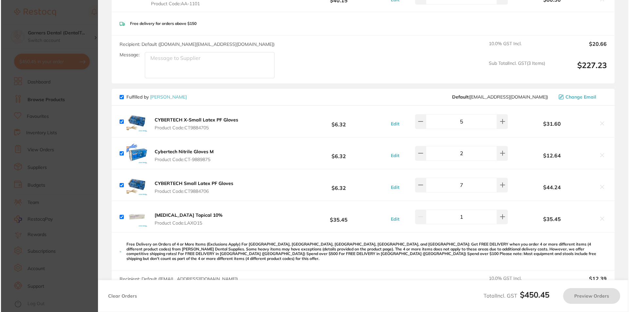
scroll to position [0, 0]
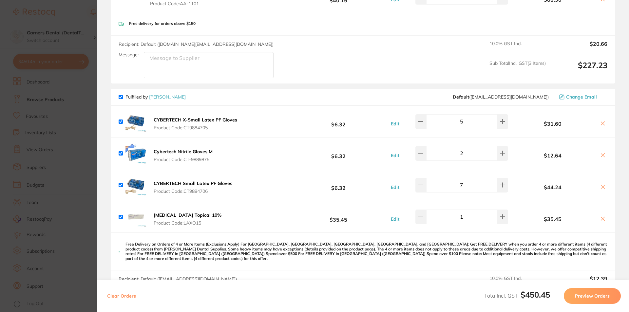
click at [141, 218] on img at bounding box center [135, 216] width 21 height 21
click at [134, 214] on img at bounding box center [135, 216] width 21 height 21
click at [174, 216] on b "Xylocaine Topical 10%" at bounding box center [188, 215] width 68 height 6
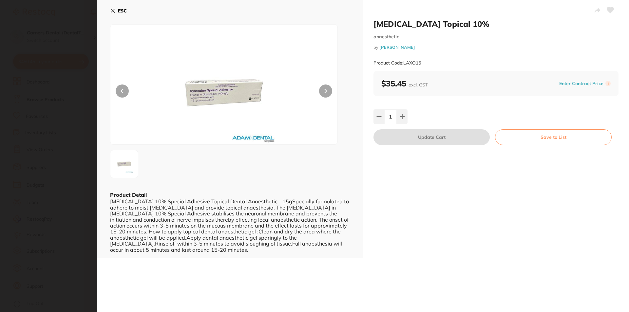
click at [119, 10] on b "ESC" at bounding box center [122, 11] width 9 height 6
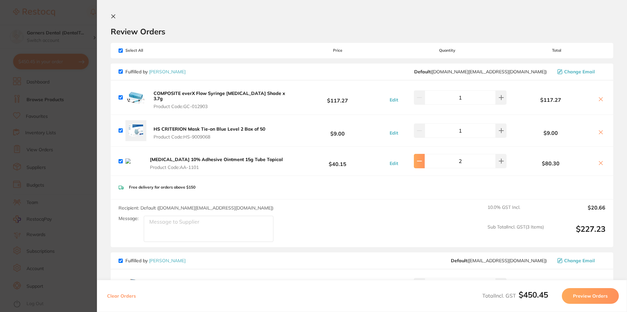
click at [422, 161] on icon at bounding box center [419, 161] width 4 height 0
type input "1"
click at [501, 129] on icon at bounding box center [502, 130] width 5 height 5
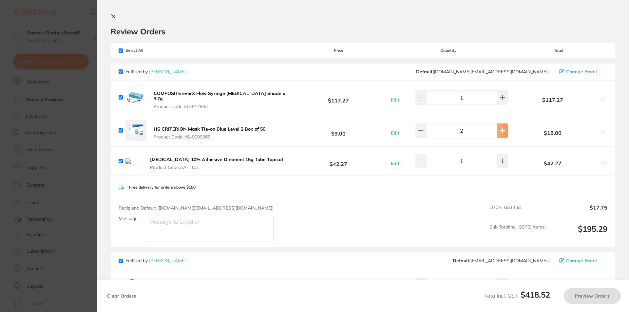
click at [501, 129] on icon at bounding box center [502, 130] width 5 height 5
type input "2"
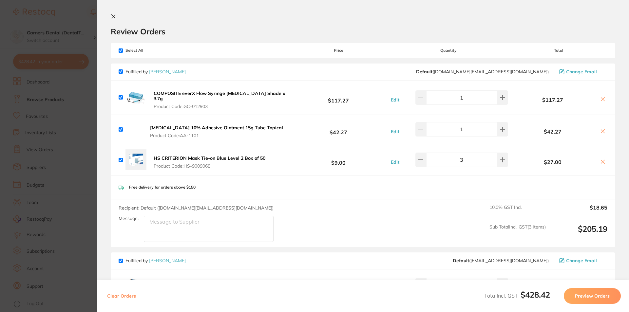
click at [604, 161] on button at bounding box center [602, 162] width 9 height 7
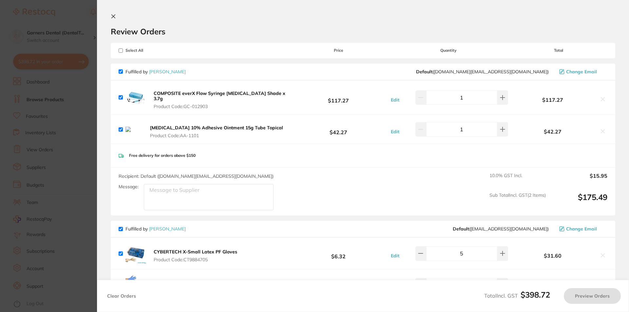
checkbox input "true"
click at [114, 17] on icon at bounding box center [113, 16] width 5 height 5
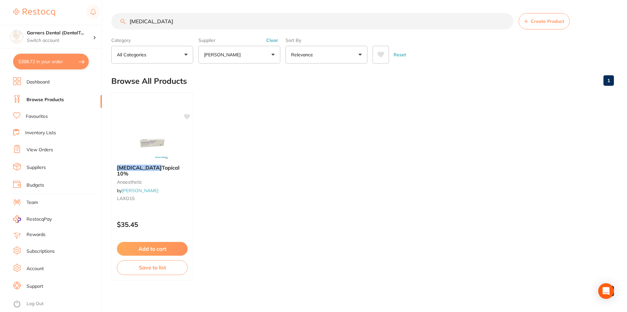
drag, startPoint x: 163, startPoint y: 23, endPoint x: 65, endPoint y: 4, distance: 99.7
click at [65, 4] on div "$398.72 Garners Dental (DentalT... Switch account Garners Dental (DentalTown 5)…" at bounding box center [313, 156] width 627 height 312
type input "mask"
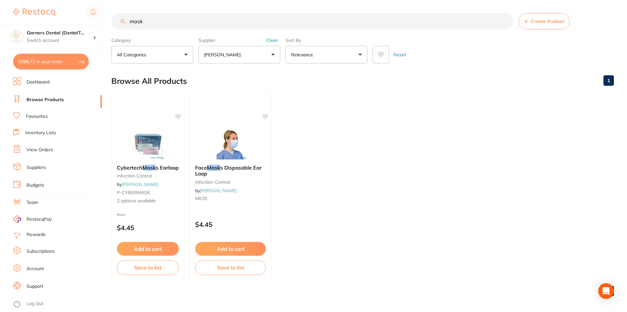
click at [162, 24] on input "mask" at bounding box center [312, 21] width 402 height 16
click at [146, 251] on button "Add to cart" at bounding box center [148, 250] width 63 height 14
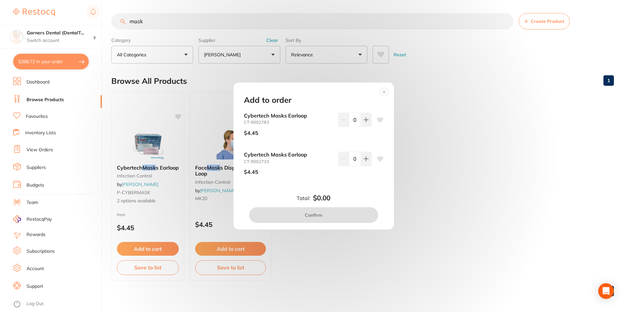
click at [387, 91] on circle at bounding box center [384, 92] width 8 height 8
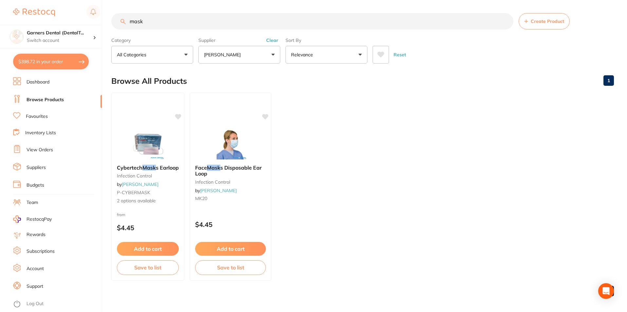
click at [137, 149] on img at bounding box center [148, 143] width 43 height 33
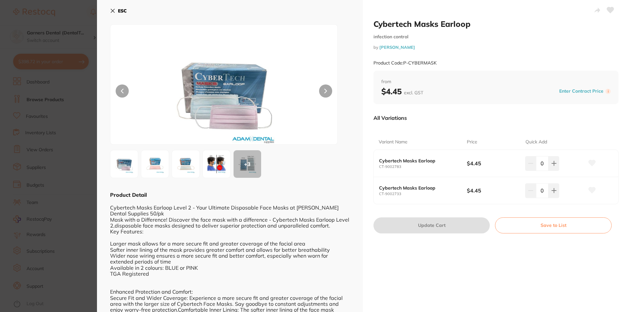
click at [128, 167] on img at bounding box center [124, 164] width 24 height 24
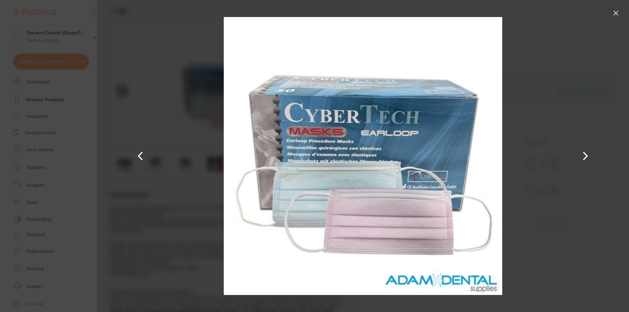
click at [142, 156] on button at bounding box center [141, 156] width 16 height 156
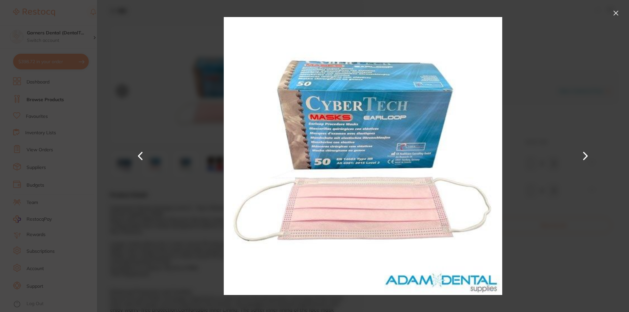
click at [618, 14] on button at bounding box center [616, 13] width 10 height 10
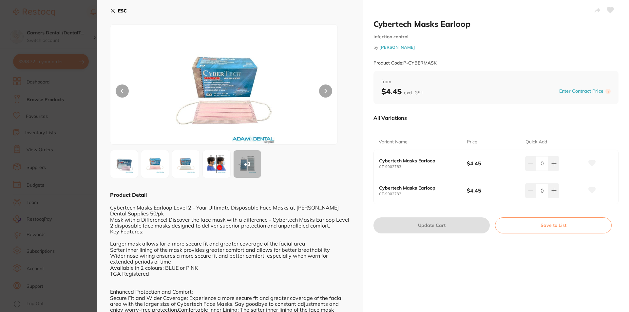
click at [154, 164] on img at bounding box center [155, 164] width 24 height 24
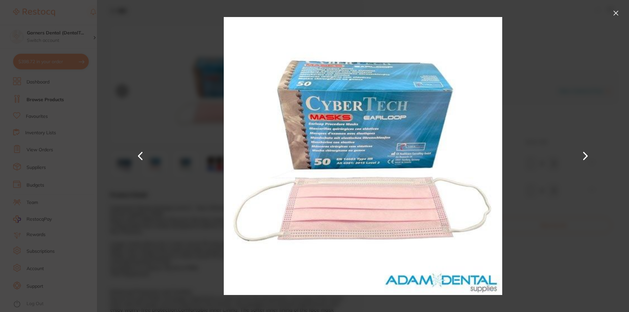
click at [619, 11] on button at bounding box center [616, 13] width 10 height 10
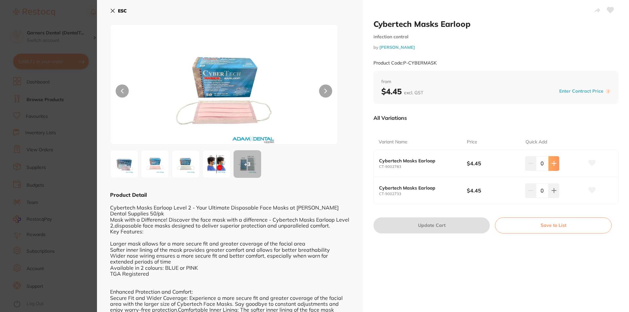
click at [552, 163] on icon at bounding box center [554, 164] width 4 height 4
type input "1"
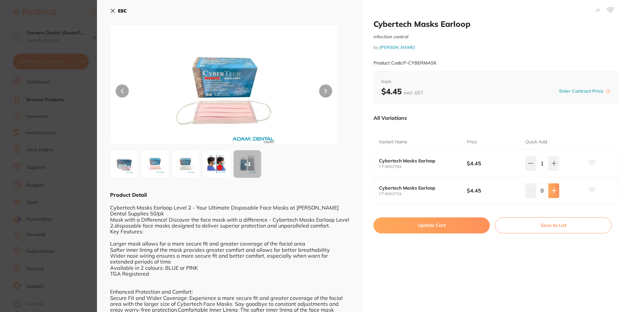
click at [553, 189] on icon at bounding box center [554, 191] width 4 height 4
type input "1"
click at [427, 224] on button "Update Cart" at bounding box center [431, 226] width 116 height 16
checkbox input "false"
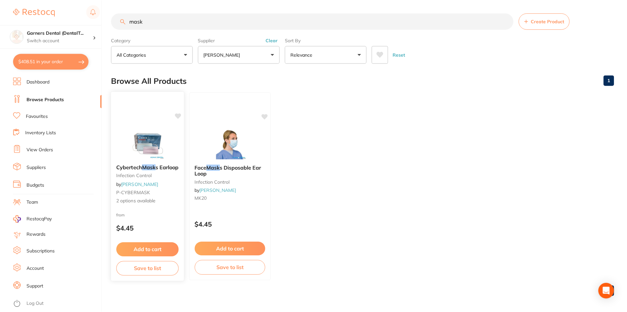
scroll to position [0, 0]
click at [129, 20] on input "mask" at bounding box center [312, 21] width 402 height 16
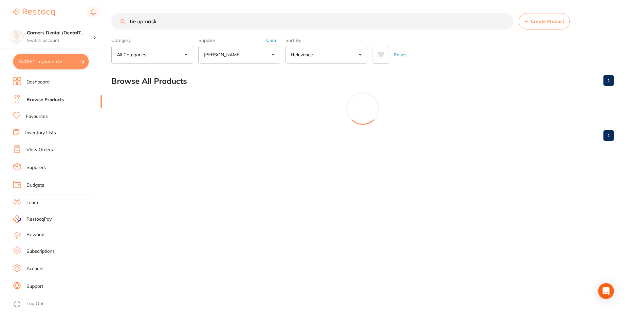
scroll to position [0, 0]
click at [141, 20] on input "tie upmask" at bounding box center [313, 21] width 404 height 16
click at [143, 22] on input "tie upmask" at bounding box center [313, 21] width 404 height 16
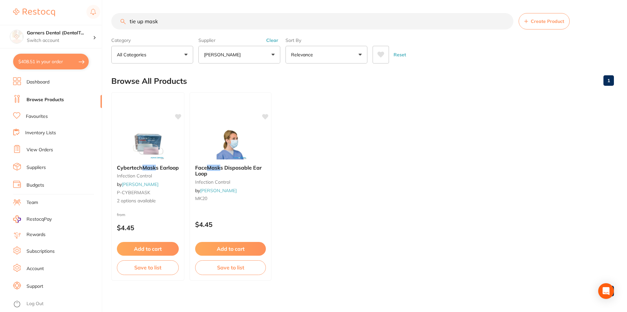
type input "tie up mask"
click at [47, 100] on link "Browse Products" at bounding box center [45, 100] width 37 height 7
click at [47, 98] on link "Browse Products" at bounding box center [45, 100] width 37 height 7
drag, startPoint x: 190, startPoint y: 26, endPoint x: 95, endPoint y: 19, distance: 95.3
click at [97, 19] on div "$408.51 Garners Dental (DentalT... Switch account Garners Dental (DentalTown 5)…" at bounding box center [313, 156] width 627 height 312
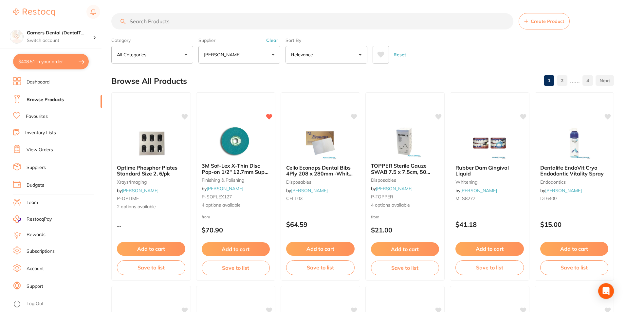
click at [181, 17] on input "search" at bounding box center [312, 21] width 402 height 16
type input "tie up mask"
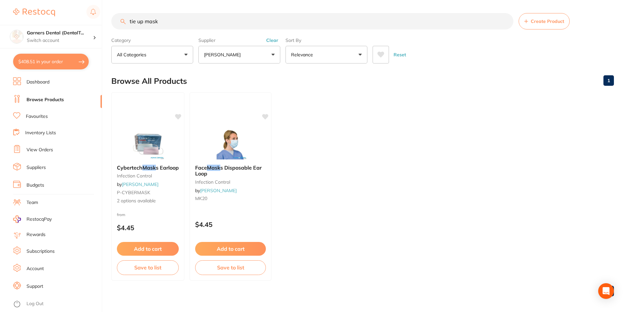
click at [61, 58] on button "$408.51 in your order" at bounding box center [51, 62] width 76 height 16
checkbox input "true"
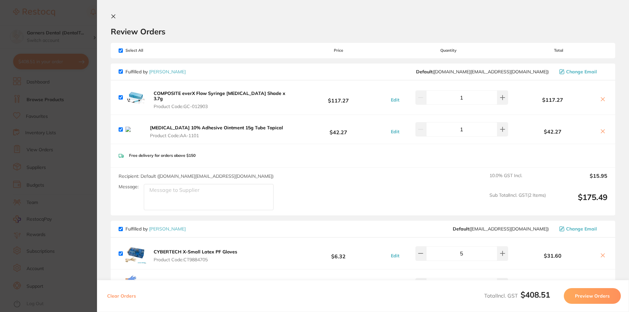
drag, startPoint x: 178, startPoint y: 70, endPoint x: 245, endPoint y: 90, distance: 70.1
click at [178, 70] on link "[PERSON_NAME]" at bounding box center [167, 72] width 37 height 6
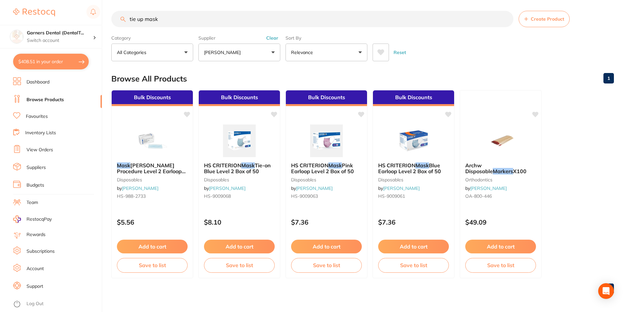
scroll to position [3, 0]
click at [594, 208] on ul "Bulk Discounts Mask HENRY SCHEIN Procedure Level 2 Earloop Blue Box 50 disposab…" at bounding box center [362, 184] width 503 height 188
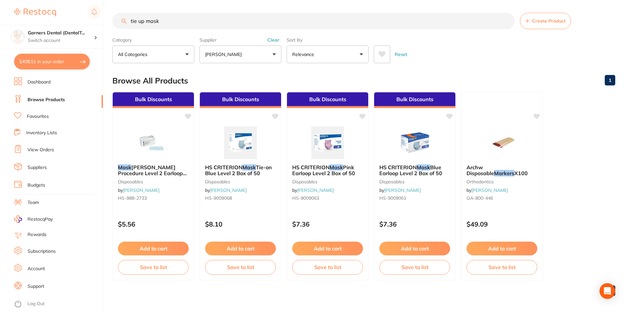
scroll to position [0, 0]
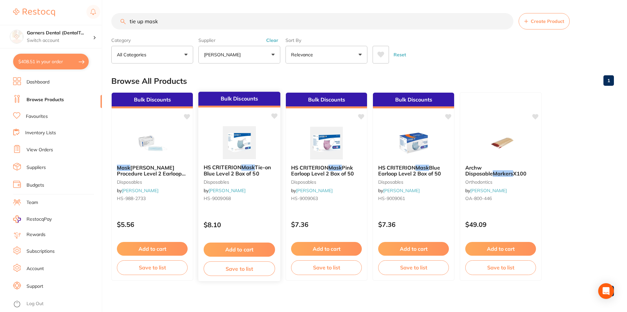
click at [241, 139] on img at bounding box center [239, 142] width 43 height 33
drag, startPoint x: 234, startPoint y: 247, endPoint x: 252, endPoint y: 244, distance: 18.6
click at [234, 247] on button "Add to cart" at bounding box center [239, 249] width 71 height 14
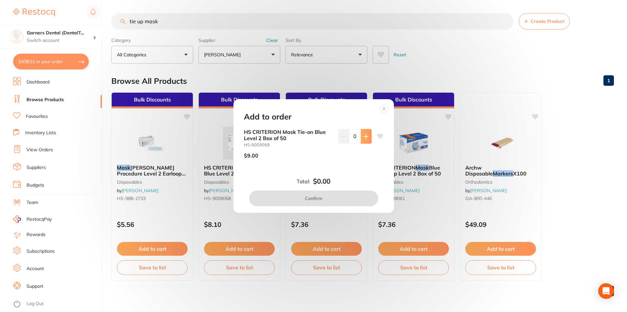
click at [364, 137] on icon at bounding box center [366, 136] width 5 height 5
click at [364, 137] on icon at bounding box center [366, 136] width 4 height 4
type input "2"
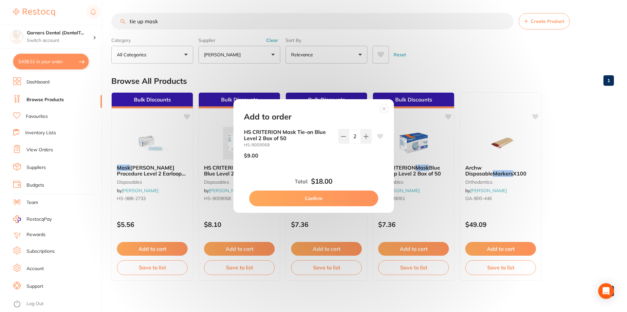
click at [344, 198] on button "Confirm" at bounding box center [313, 199] width 129 height 16
checkbox input "false"
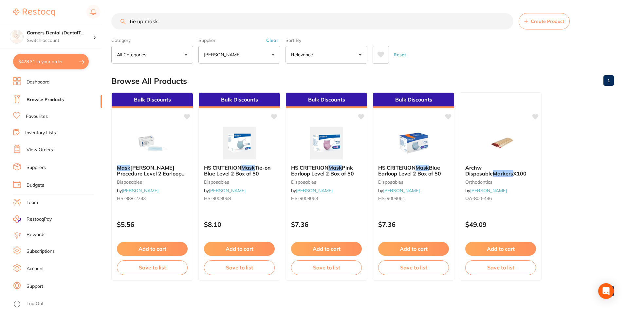
click at [45, 59] on button "$428.31 in your order" at bounding box center [51, 62] width 76 height 16
checkbox input "true"
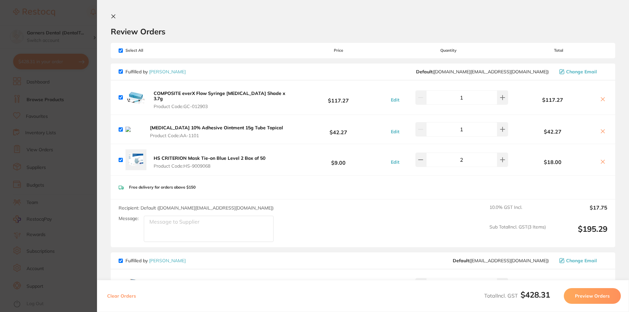
click at [603, 129] on icon at bounding box center [602, 131] width 5 height 5
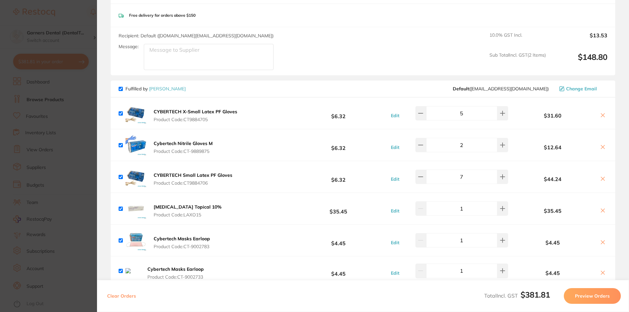
scroll to position [197, 0]
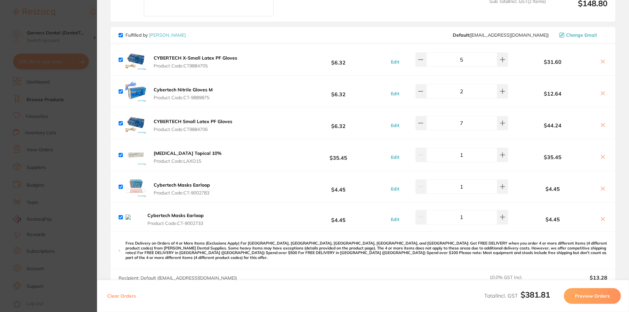
click at [604, 217] on button at bounding box center [602, 219] width 9 height 7
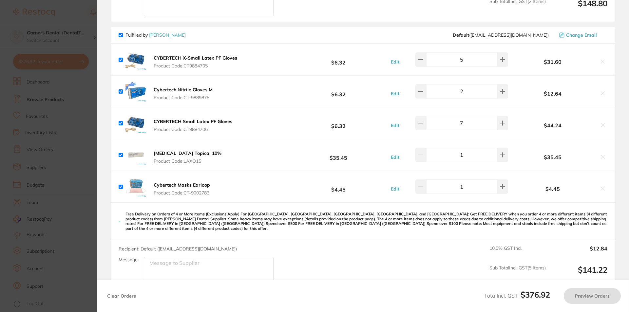
checkbox input "true"
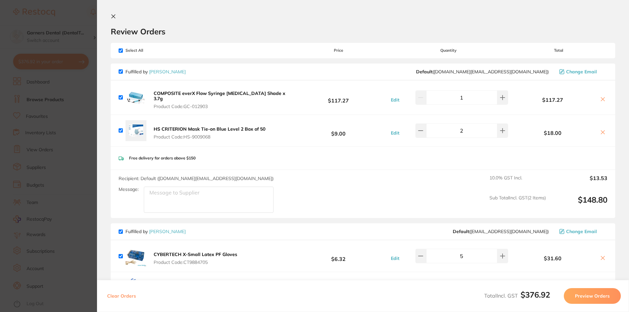
scroll to position [197, 0]
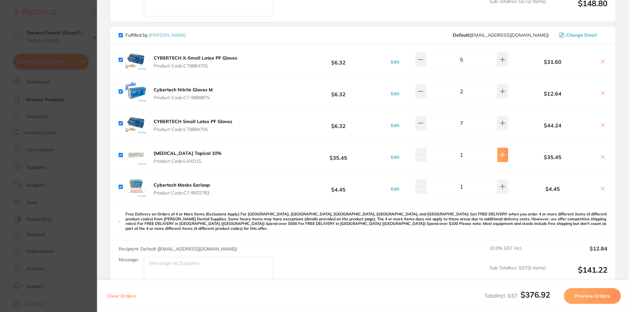
click at [500, 152] on icon at bounding box center [502, 154] width 5 height 5
type input "2"
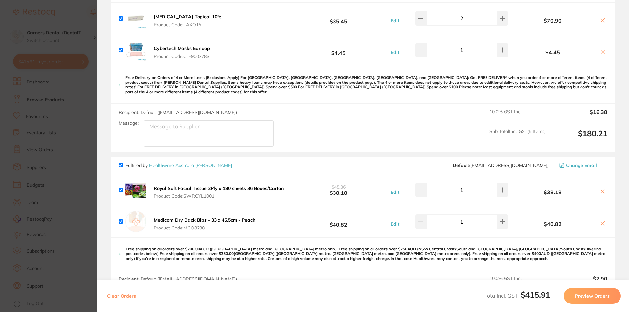
scroll to position [426, 0]
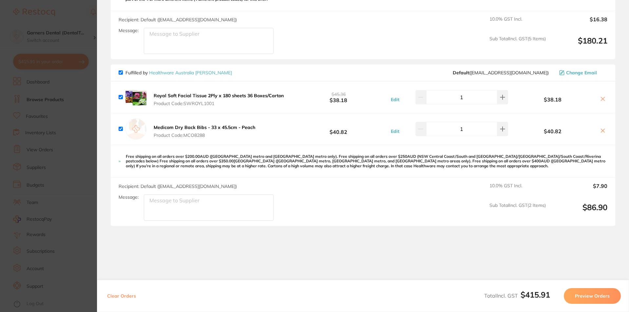
click at [137, 123] on img at bounding box center [135, 129] width 21 height 21
click at [208, 124] on b "Medicom Dry Back Bibs - 33 x 45.5cm - Peach" at bounding box center [205, 127] width 102 height 6
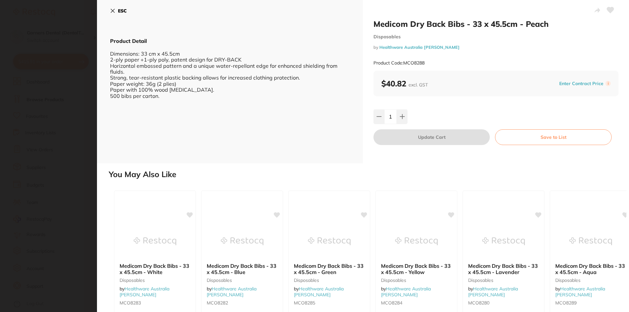
click at [123, 9] on b "ESC" at bounding box center [122, 11] width 9 height 6
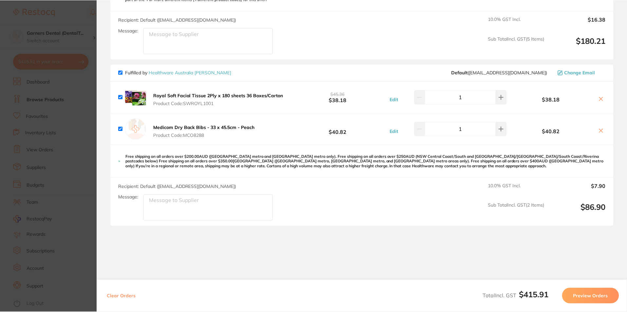
scroll to position [0, 0]
click at [601, 128] on icon at bounding box center [601, 130] width 5 height 5
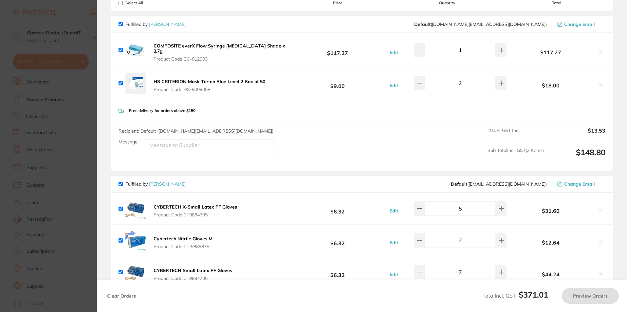
scroll to position [4, 0]
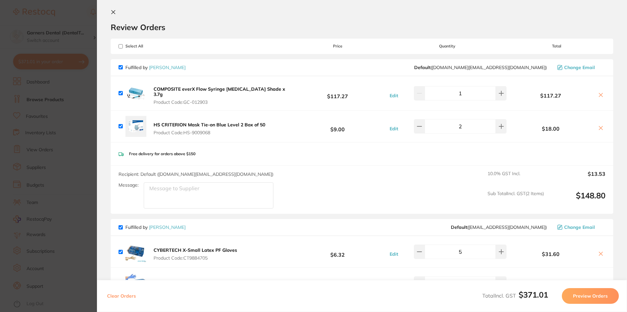
checkbox input "true"
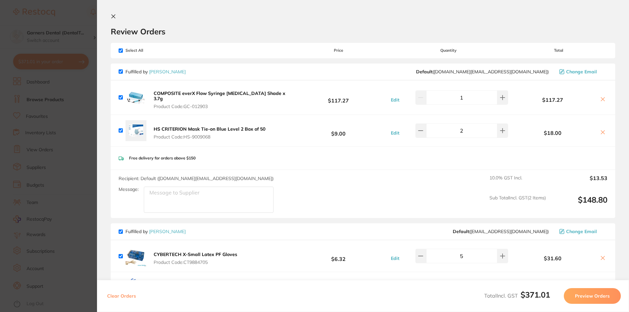
click at [174, 69] on link "[PERSON_NAME]" at bounding box center [167, 72] width 37 height 6
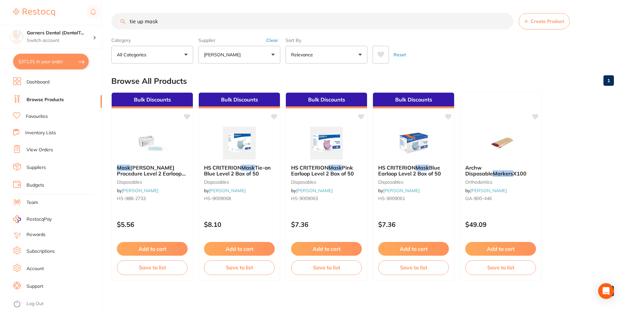
drag, startPoint x: 172, startPoint y: 22, endPoint x: 39, endPoint y: 14, distance: 133.6
click at [39, 14] on div "$371.01 Garners Dental (DentalT... Switch account Garners Dental (DentalTown 5)…" at bounding box center [313, 156] width 627 height 312
type input "tissue box"
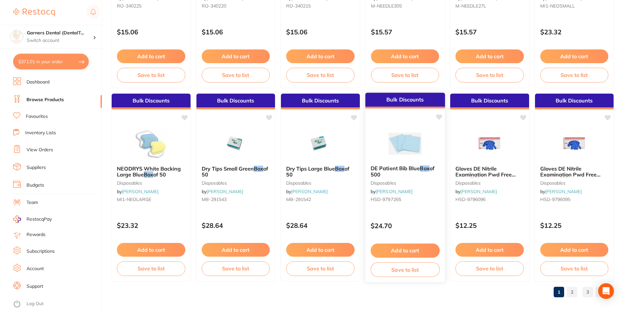
scroll to position [1519, 0]
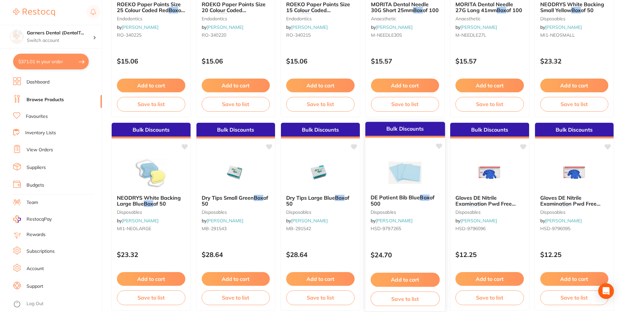
click at [421, 168] on img at bounding box center [405, 172] width 43 height 33
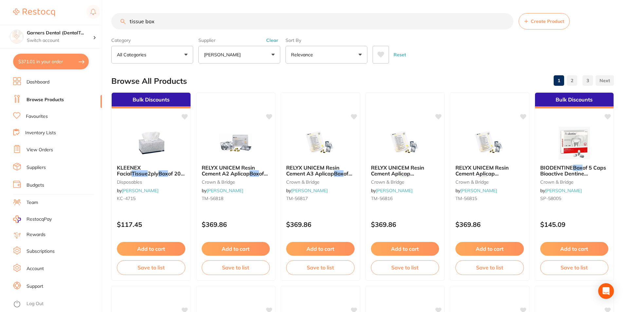
click at [43, 83] on link "Dashboard" at bounding box center [38, 82] width 23 height 7
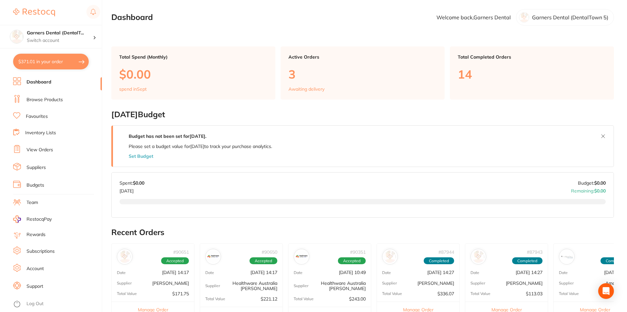
click at [62, 61] on button "$371.01 in your order" at bounding box center [51, 62] width 76 height 16
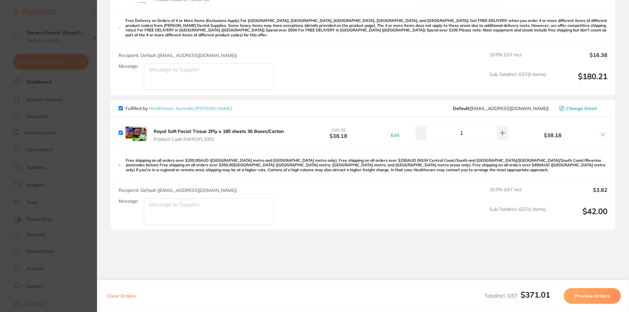
scroll to position [393, 0]
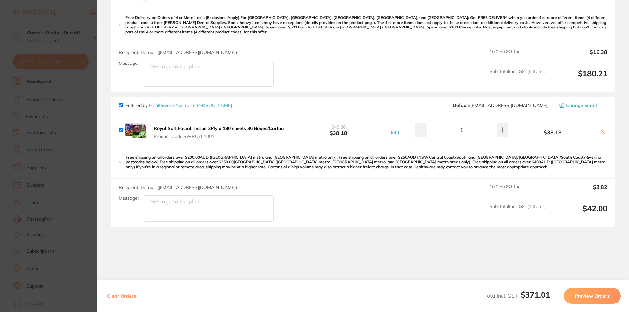
click at [605, 129] on button at bounding box center [602, 132] width 9 height 7
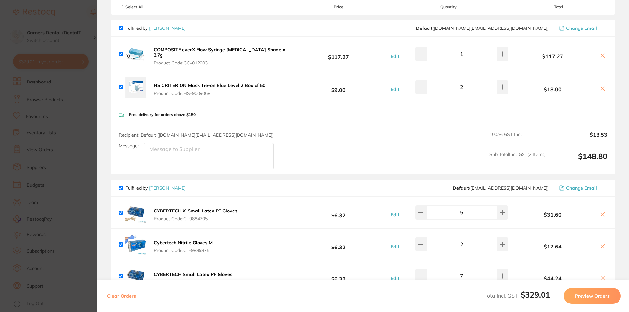
checkbox input "true"
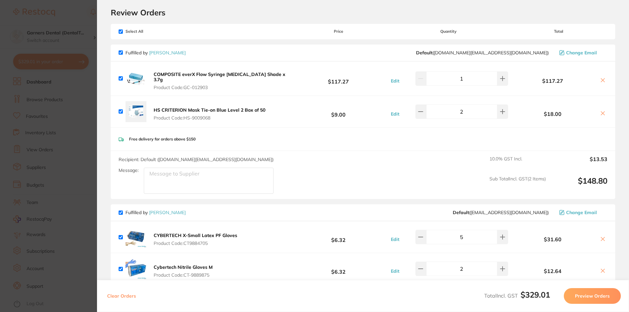
scroll to position [0, 0]
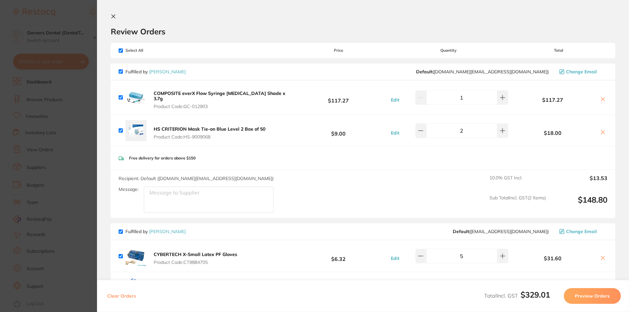
click at [118, 14] on button at bounding box center [115, 17] width 8 height 6
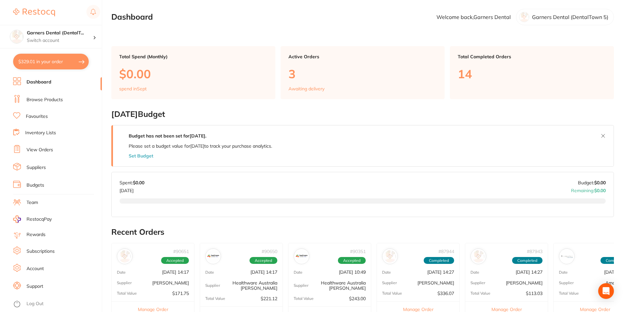
click at [38, 167] on link "Suppliers" at bounding box center [36, 167] width 19 height 7
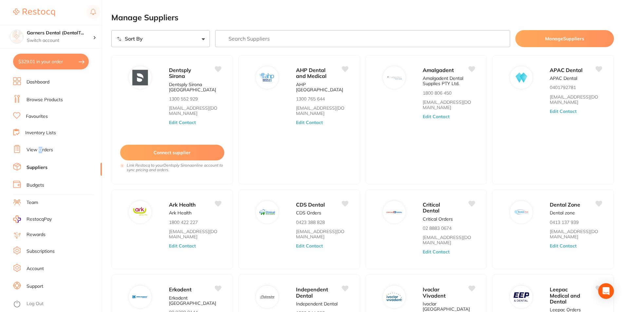
click at [41, 149] on link "View Orders" at bounding box center [40, 150] width 27 height 7
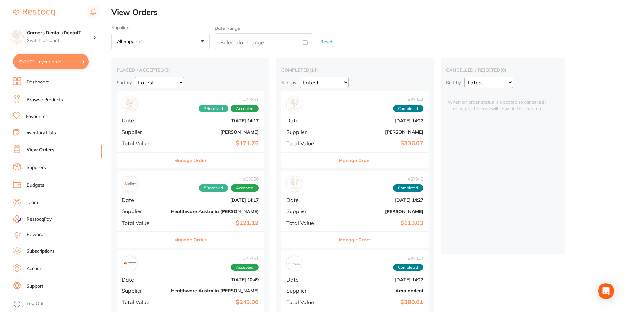
click at [159, 138] on div "# 90651 7 Received Accepted Date Aug 19 2025, 14:17 Supplier Adam Dental Total …" at bounding box center [190, 121] width 147 height 61
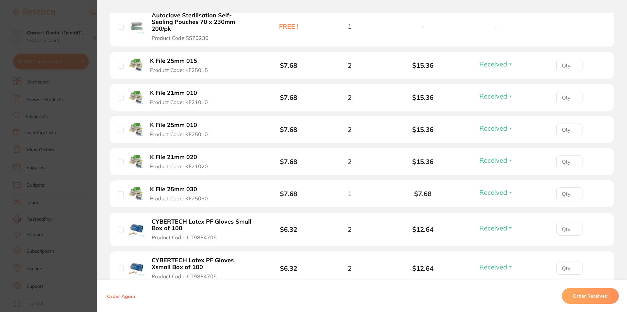
scroll to position [360, 0]
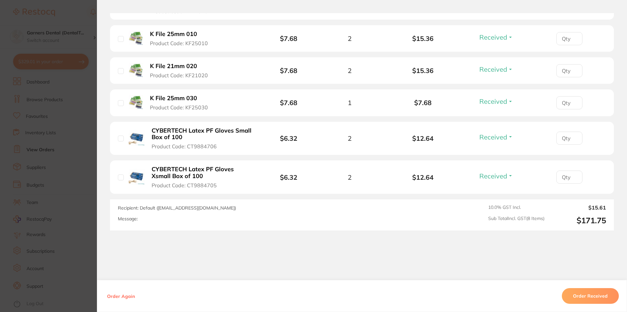
click at [595, 297] on button "Order Received" at bounding box center [590, 296] width 57 height 16
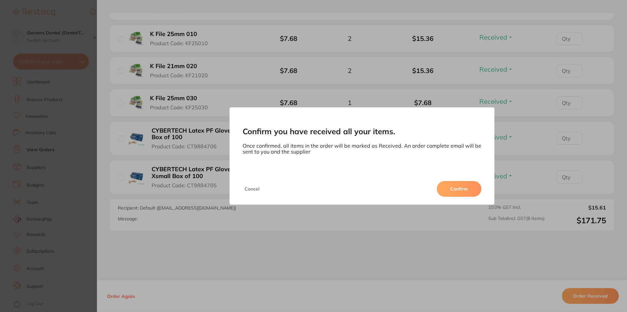
click at [466, 187] on button "Confirm" at bounding box center [459, 189] width 45 height 16
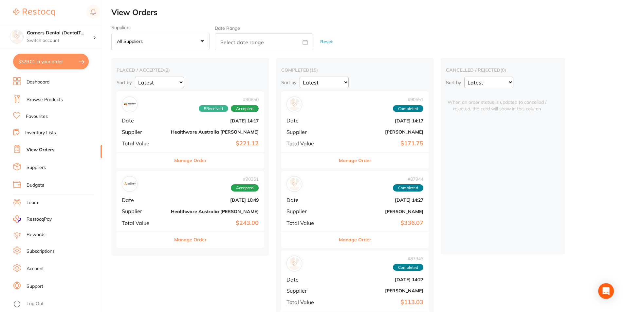
click at [164, 195] on div "# 90351 Accepted Date [DATE] 10:49 Supplier Healthware [GEOGRAPHIC_DATA] [PERSO…" at bounding box center [190, 201] width 147 height 61
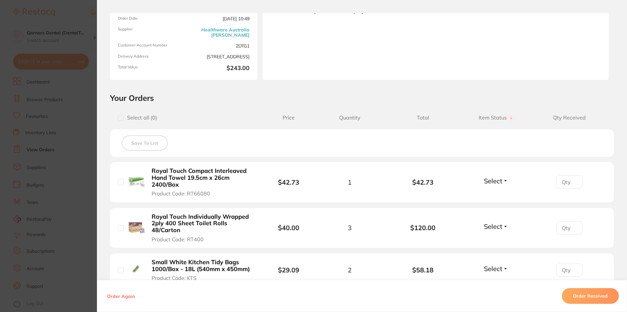
scroll to position [177, 0]
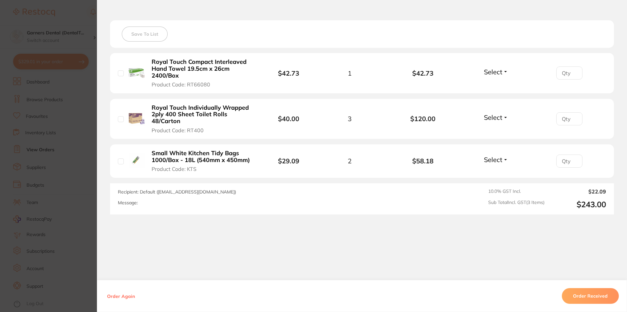
click at [586, 296] on button "Order Received" at bounding box center [590, 296] width 57 height 16
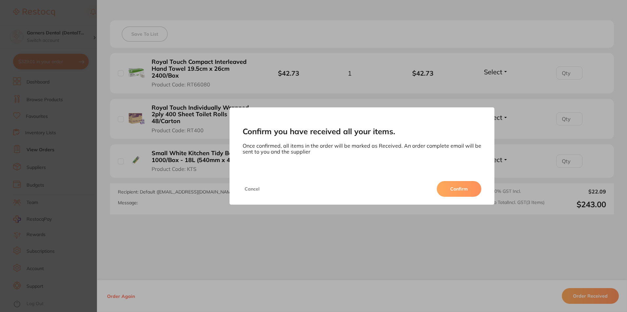
click at [460, 188] on button "Confirm" at bounding box center [459, 189] width 45 height 16
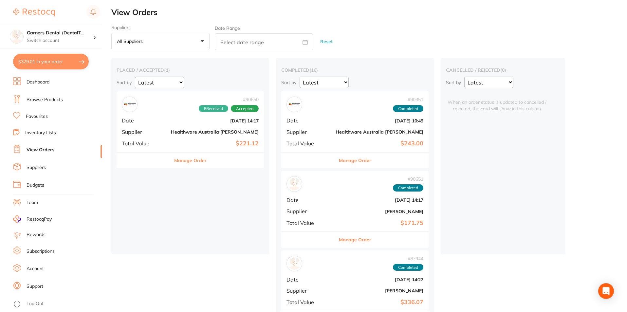
click at [50, 98] on link "Browse Products" at bounding box center [45, 100] width 36 height 7
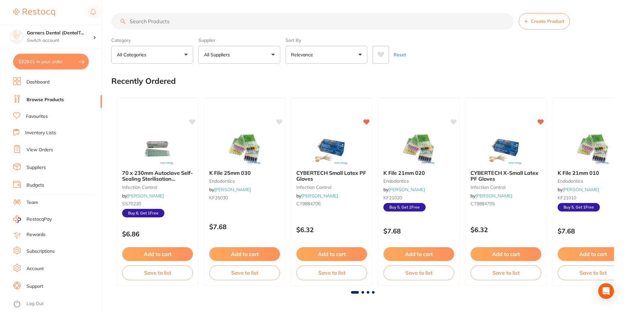
click at [187, 22] on input "search" at bounding box center [312, 21] width 402 height 16
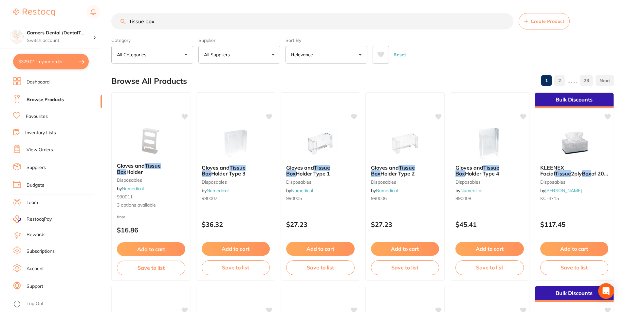
scroll to position [0, 0]
drag, startPoint x: 144, startPoint y: 20, endPoint x: 338, endPoint y: 32, distance: 193.7
click at [337, 32] on section "tissue box Create Product Category All Categories All Categories anaesthetic ar…" at bounding box center [362, 38] width 503 height 50
type input "tissue"
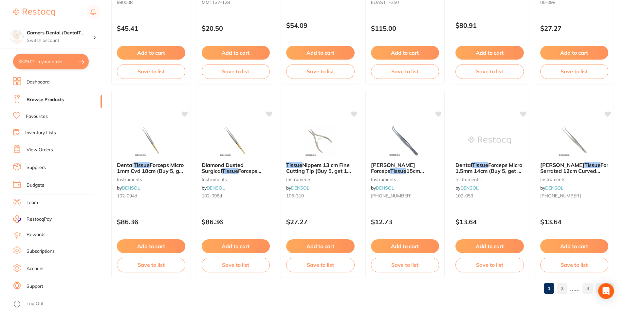
scroll to position [0, 0]
click at [564, 289] on link "2" at bounding box center [562, 288] width 10 height 13
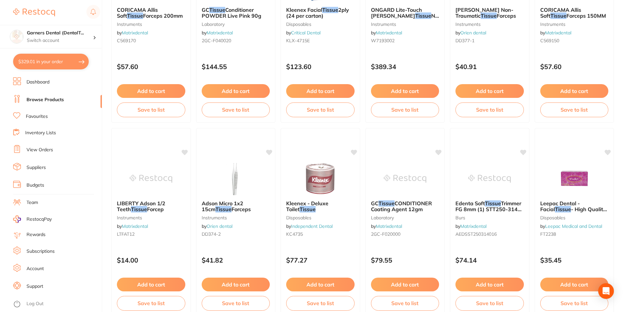
scroll to position [1376, 0]
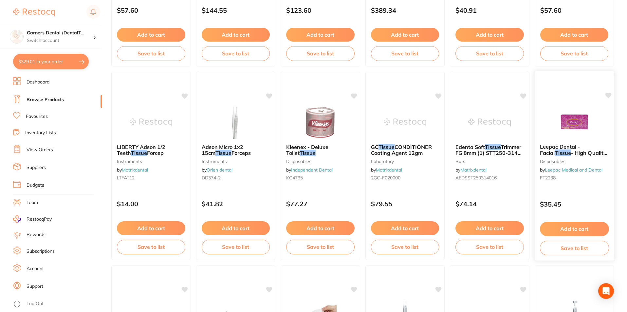
click at [579, 138] on img at bounding box center [574, 121] width 43 height 33
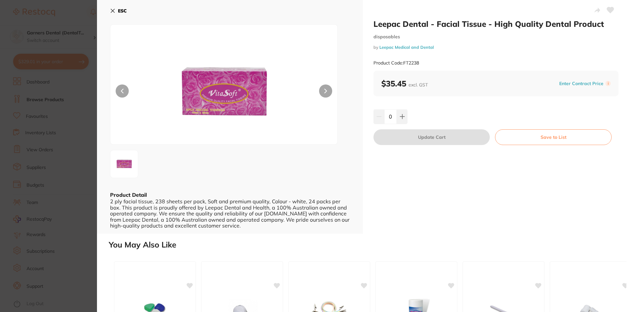
click at [403, 116] on icon at bounding box center [402, 116] width 5 height 5
type input "1"
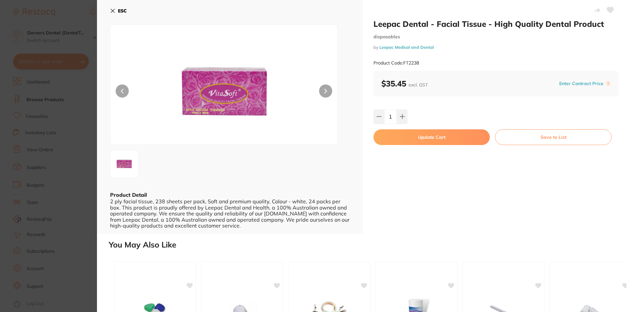
click at [434, 136] on button "Update Cart" at bounding box center [431, 137] width 116 height 16
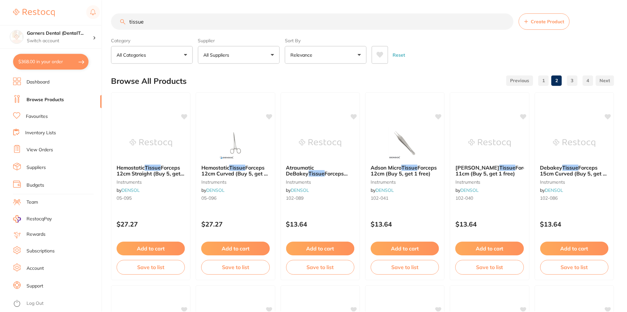
scroll to position [1376, 0]
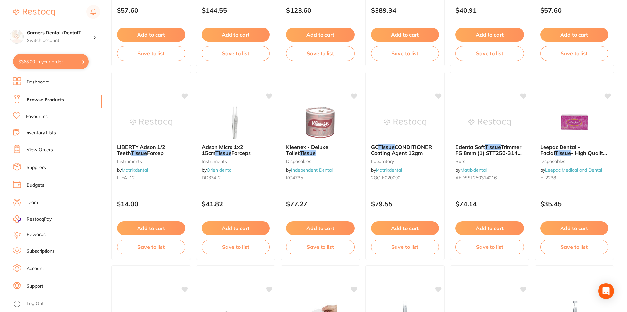
click at [59, 60] on button "$368.00 in your order" at bounding box center [51, 62] width 76 height 16
checkbox input "true"
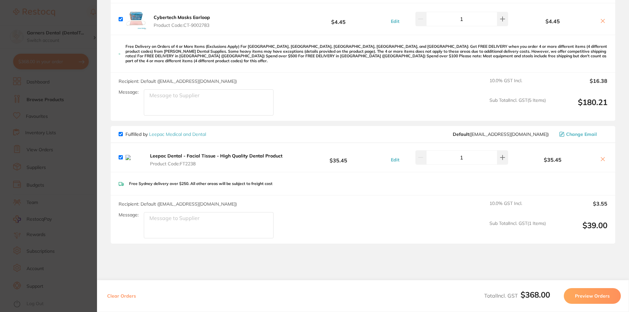
scroll to position [398, 0]
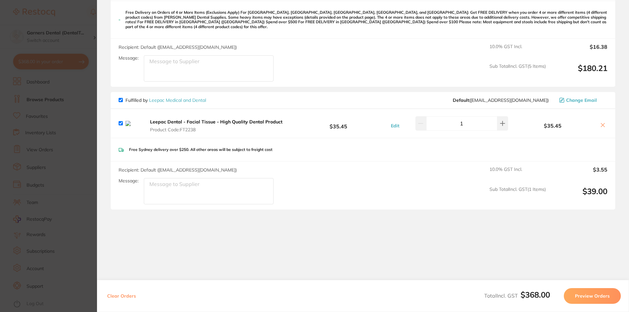
click at [603, 123] on icon at bounding box center [602, 125] width 5 height 5
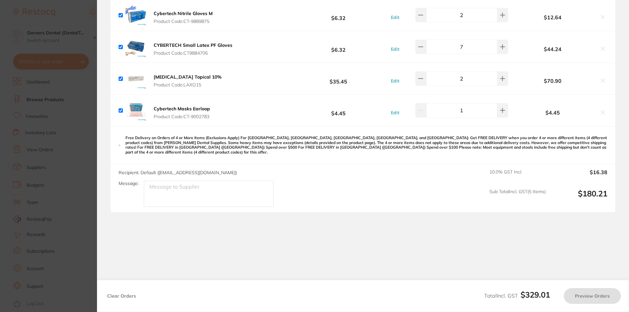
checkbox input "true"
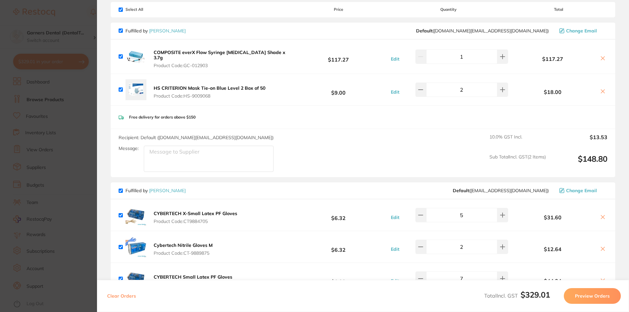
scroll to position [0, 0]
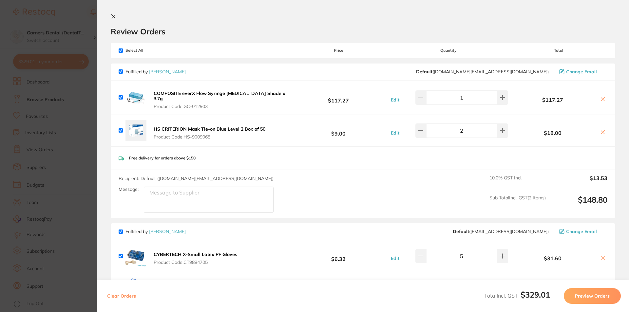
click at [114, 17] on icon at bounding box center [114, 17] width 4 height 4
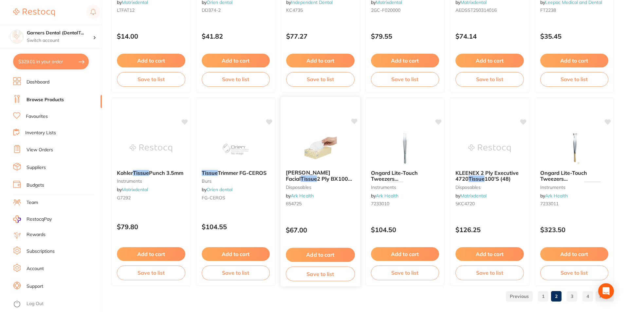
scroll to position [1552, 0]
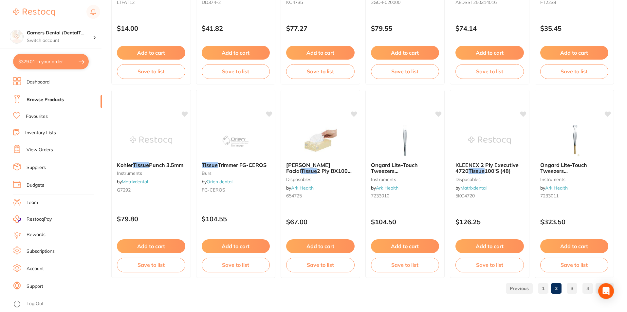
click at [572, 288] on link "3" at bounding box center [572, 288] width 10 height 13
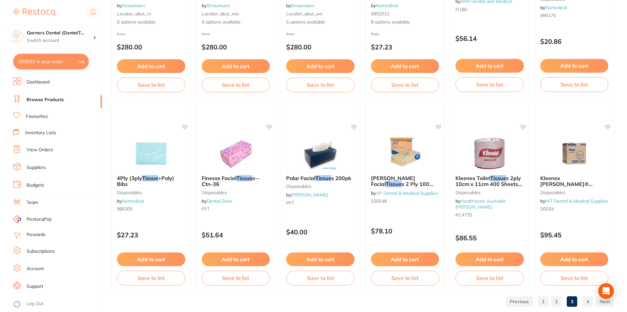
scroll to position [1540, 0]
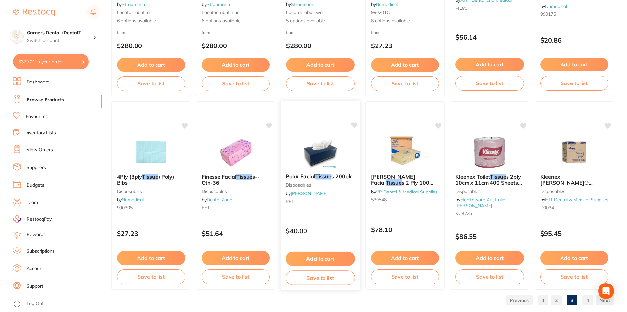
click at [325, 155] on img at bounding box center [320, 151] width 43 height 33
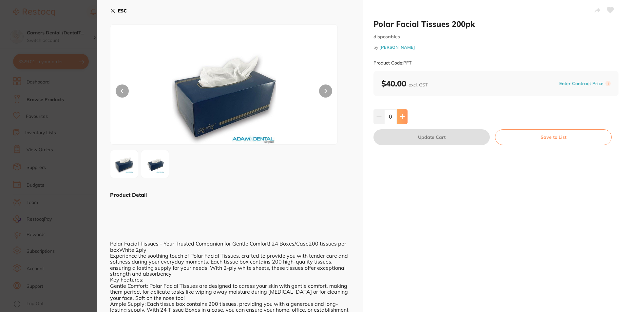
click at [403, 115] on icon at bounding box center [402, 116] width 5 height 5
type input "1"
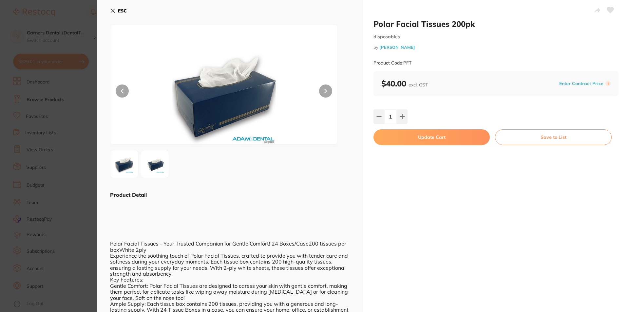
click at [435, 137] on button "Update Cart" at bounding box center [431, 137] width 116 height 16
checkbox input "false"
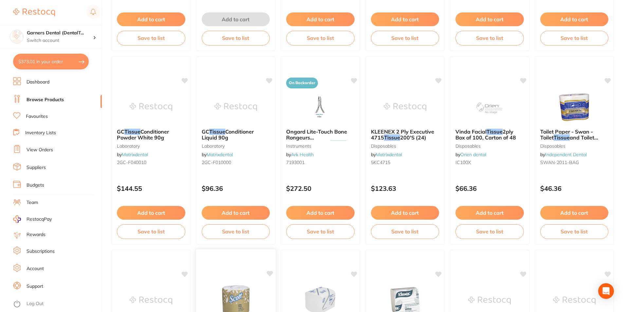
scroll to position [754, 0]
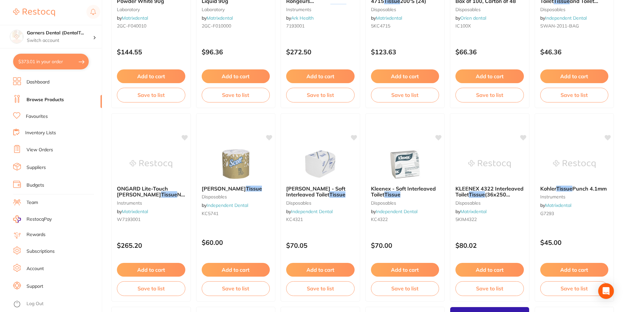
click at [55, 61] on button "$373.01 in your order" at bounding box center [51, 62] width 76 height 16
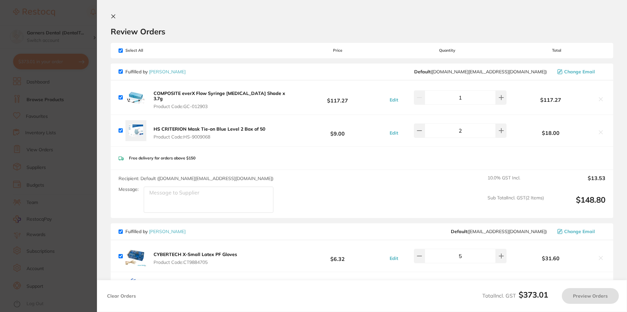
checkbox input "true"
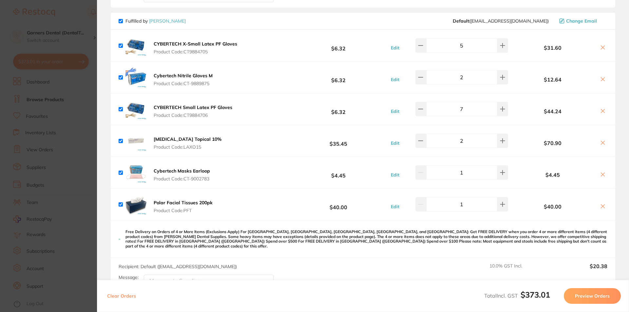
scroll to position [229, 0]
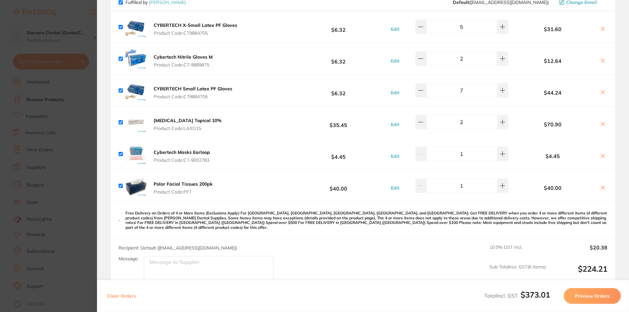
click at [604, 153] on button at bounding box center [602, 156] width 9 height 7
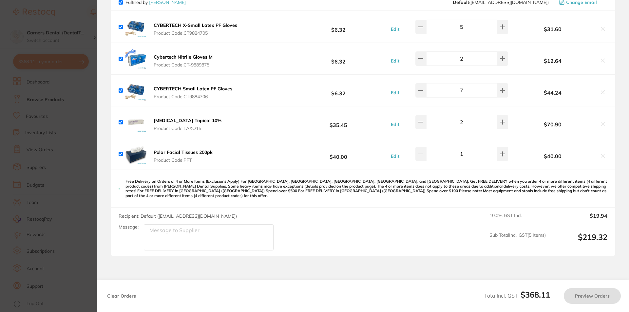
checkbox input "true"
click at [168, 149] on b "Polar Facial Tissues 200pk" at bounding box center [183, 152] width 59 height 6
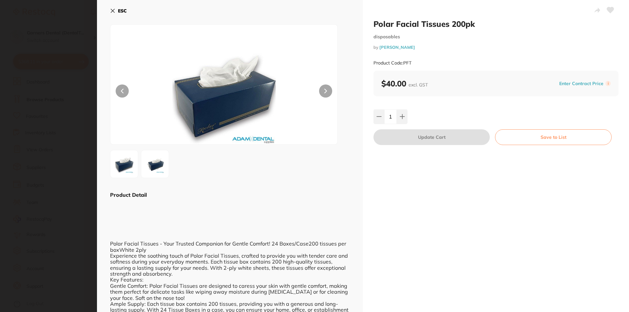
click at [609, 9] on icon at bounding box center [610, 10] width 7 height 6
drag, startPoint x: 121, startPoint y: 9, endPoint x: 153, endPoint y: 34, distance: 41.2
click at [121, 9] on b "ESC" at bounding box center [122, 11] width 9 height 6
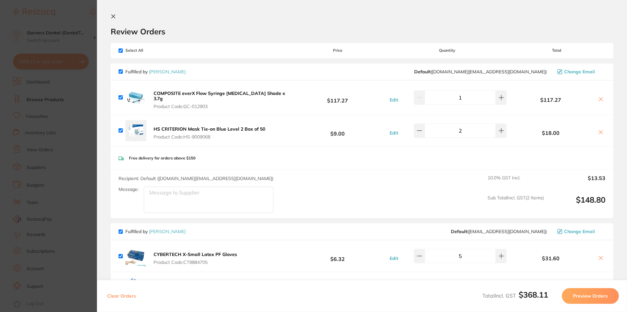
scroll to position [491, 0]
click at [179, 70] on link "[PERSON_NAME]" at bounding box center [167, 72] width 37 height 6
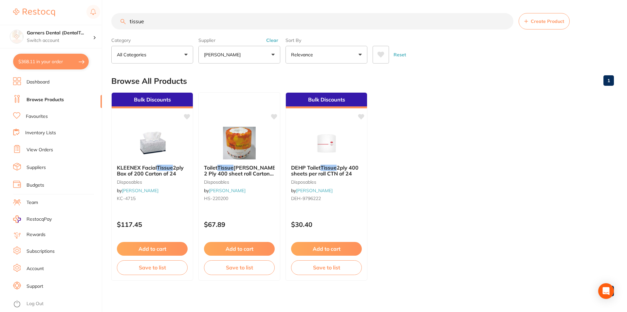
drag, startPoint x: 169, startPoint y: 23, endPoint x: 0, endPoint y: 1, distance: 170.8
click at [0, 1] on div "$368.11 Garners Dental (DentalT... Switch account Garners Dental (DentalTown 5)…" at bounding box center [313, 156] width 627 height 312
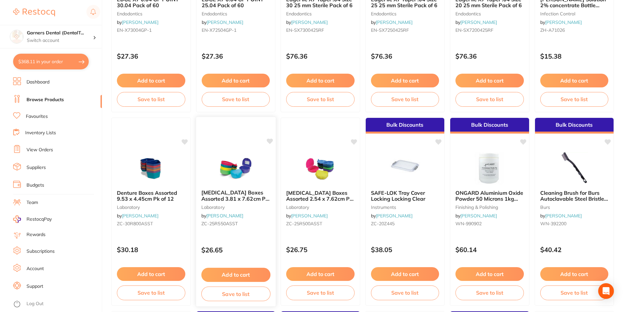
scroll to position [197, 0]
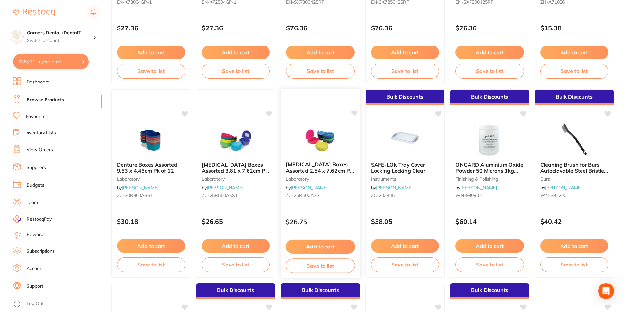
click at [328, 136] on img at bounding box center [320, 139] width 43 height 33
click at [320, 130] on img at bounding box center [320, 139] width 43 height 33
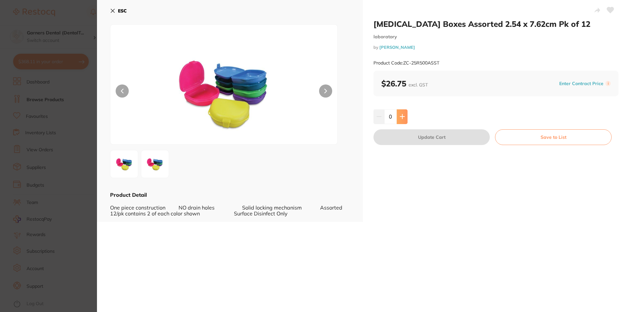
click at [403, 114] on icon at bounding box center [402, 116] width 5 height 5
type input "1"
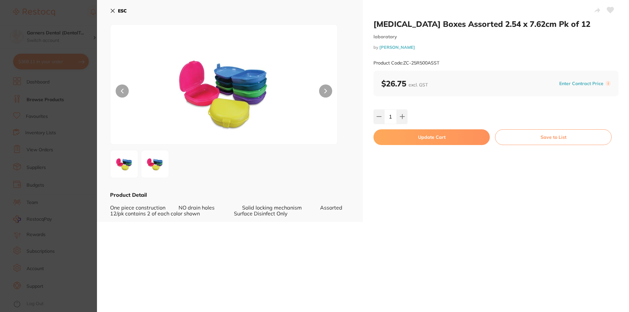
click at [437, 134] on button "Update Cart" at bounding box center [431, 137] width 116 height 16
checkbox input "false"
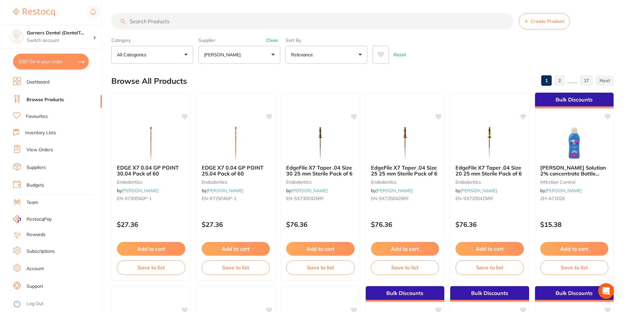
click at [56, 59] on button "$397.54 in your order" at bounding box center [51, 62] width 76 height 16
checkbox input "true"
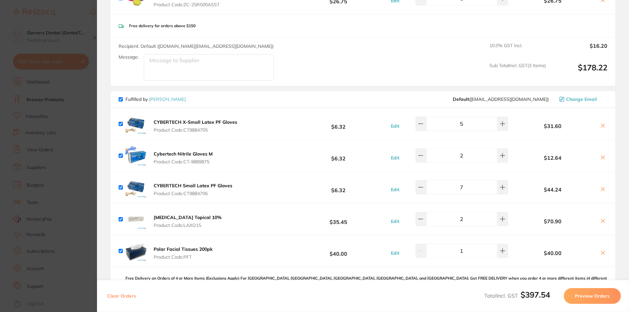
scroll to position [206, 0]
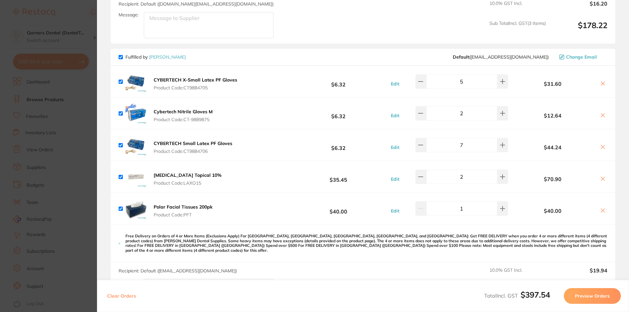
drag, startPoint x: 192, startPoint y: 204, endPoint x: 218, endPoint y: 241, distance: 44.9
click at [192, 204] on b "Polar Facial Tissues 200pk" at bounding box center [183, 207] width 59 height 6
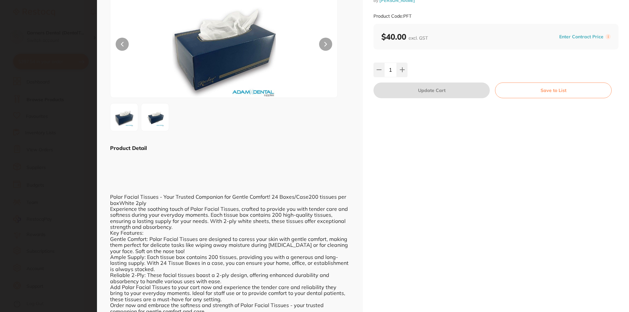
scroll to position [0, 0]
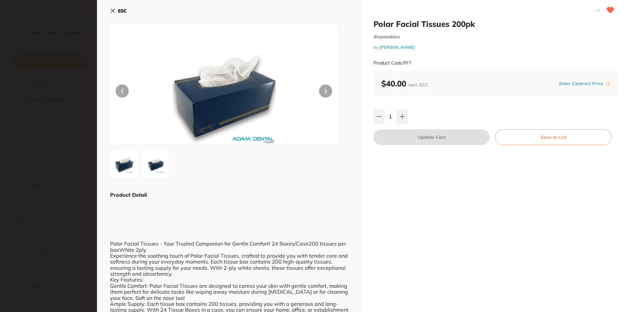
click at [119, 10] on b "ESC" at bounding box center [122, 11] width 9 height 6
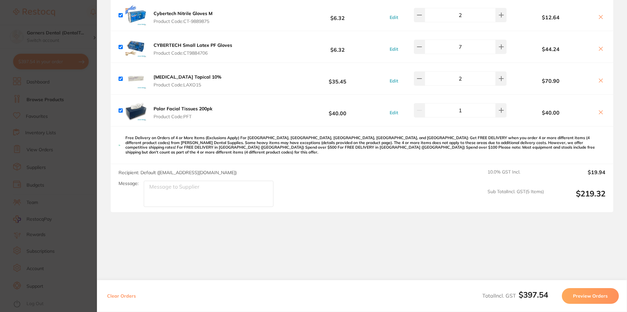
scroll to position [297, 0]
click at [587, 294] on button "Preview Orders" at bounding box center [590, 296] width 57 height 16
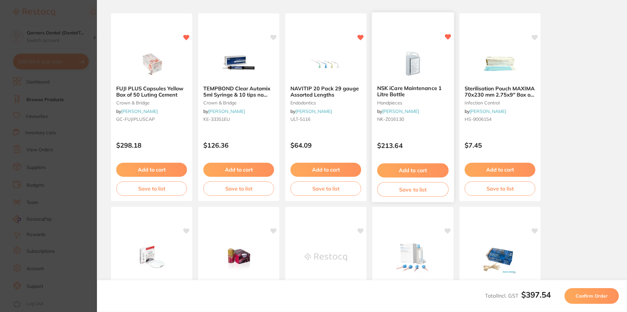
scroll to position [0, 0]
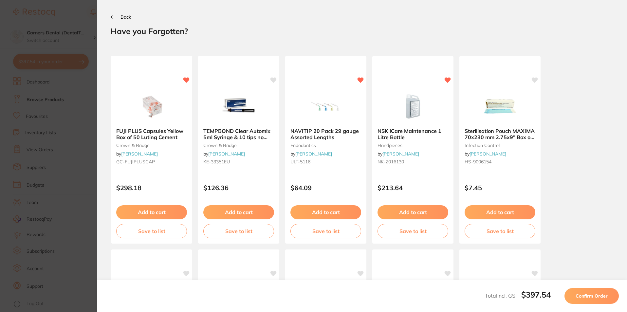
click at [598, 296] on span "Confirm Order" at bounding box center [592, 296] width 32 height 6
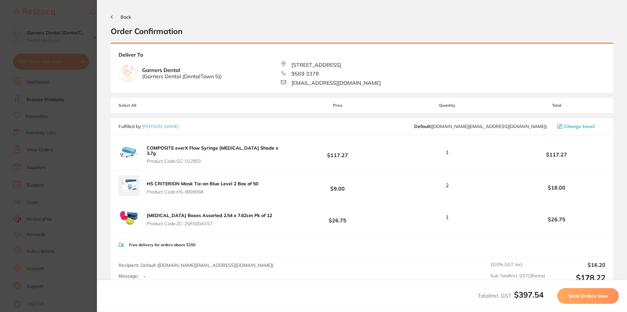
click at [124, 12] on section "Back Order Confirmation Your orders are being processed and we will notify you …" at bounding box center [362, 156] width 530 height 312
click at [124, 17] on span "Back" at bounding box center [126, 17] width 10 height 6
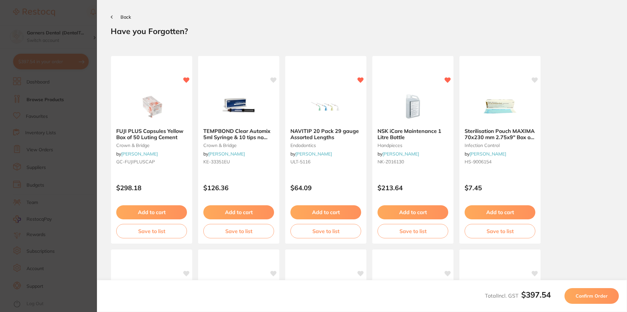
click at [128, 14] on span "Back" at bounding box center [126, 17] width 10 height 6
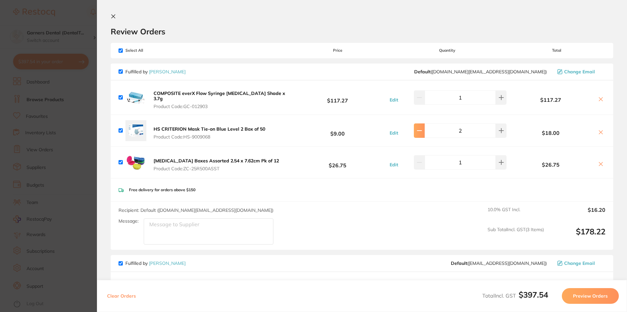
click at [422, 130] on icon at bounding box center [419, 130] width 5 height 5
type input "1"
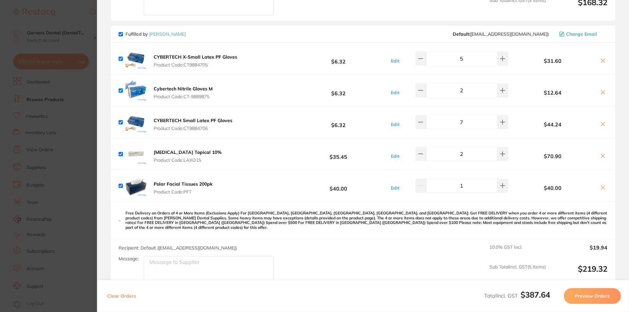
scroll to position [305, 0]
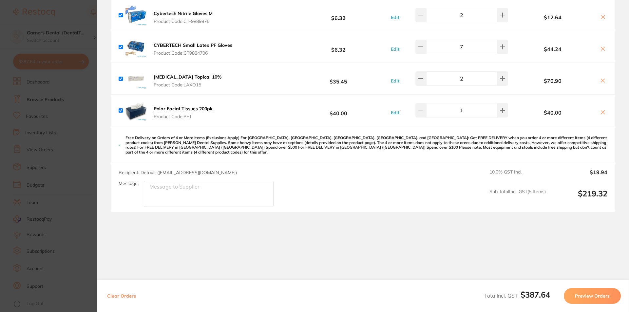
click at [586, 295] on button "Preview Orders" at bounding box center [592, 296] width 57 height 16
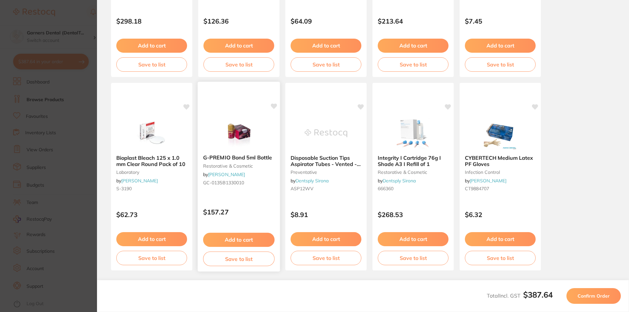
scroll to position [172, 0]
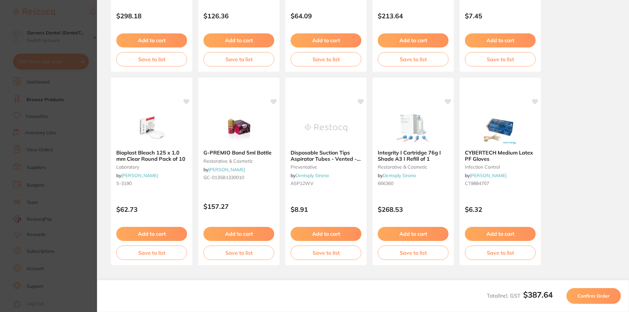
click at [583, 295] on span "Confirm Order" at bounding box center [594, 296] width 32 height 6
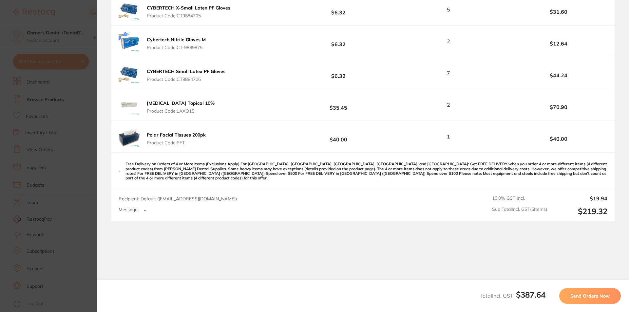
scroll to position [326, 0]
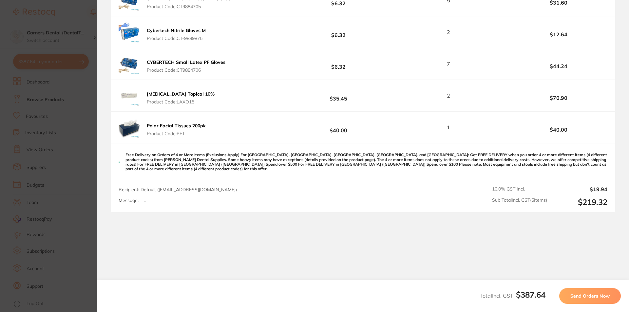
click at [605, 295] on span "Send Orders Now" at bounding box center [589, 296] width 39 height 6
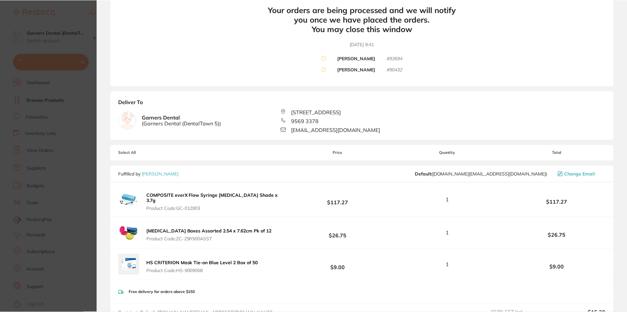
scroll to position [0, 0]
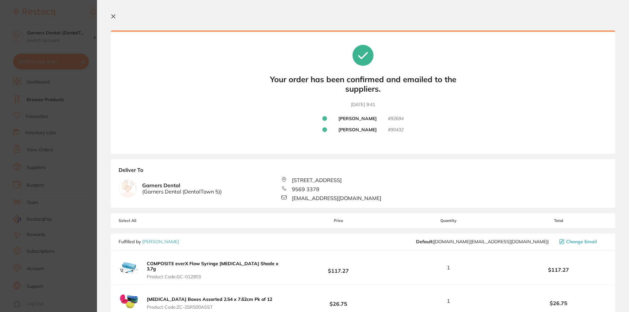
click at [112, 15] on icon at bounding box center [114, 17] width 4 height 4
